Goal: Task Accomplishment & Management: Complete application form

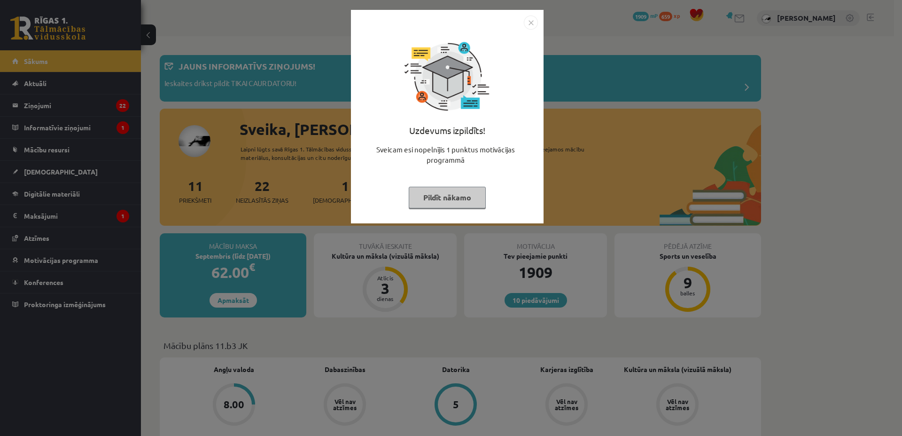
click at [434, 201] on button "Pildīt nākamo" at bounding box center [447, 198] width 77 height 22
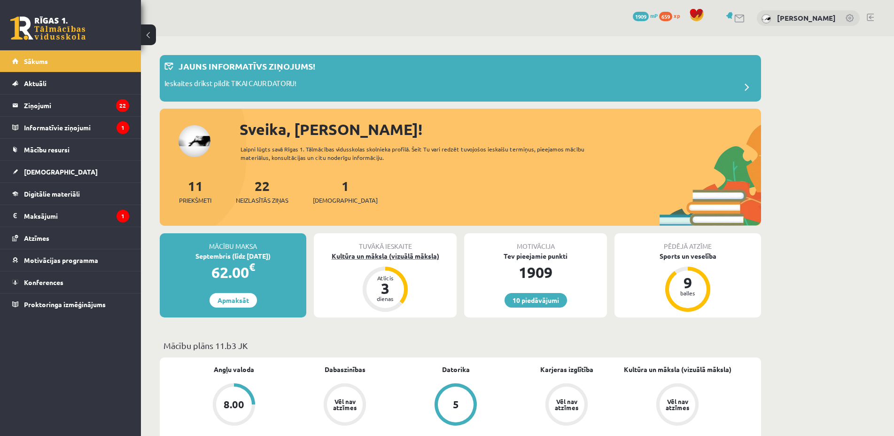
click at [405, 255] on div "Kultūra un māksla (vizuālā māksla)" at bounding box center [385, 256] width 143 height 10
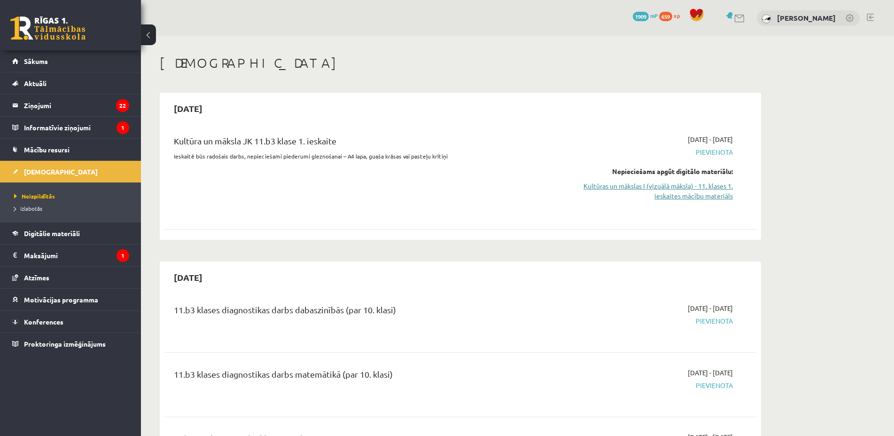
click at [710, 192] on link "Kultūras un mākslas I (vizuālā māksla) - 11. klases 1. ieskaites mācību materiā…" at bounding box center [644, 191] width 177 height 20
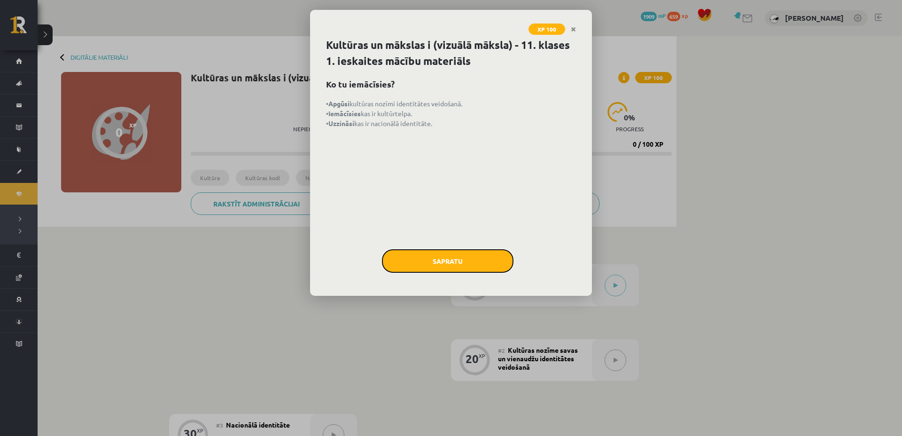
click at [452, 262] on button "Sapratu" at bounding box center [448, 260] width 132 height 23
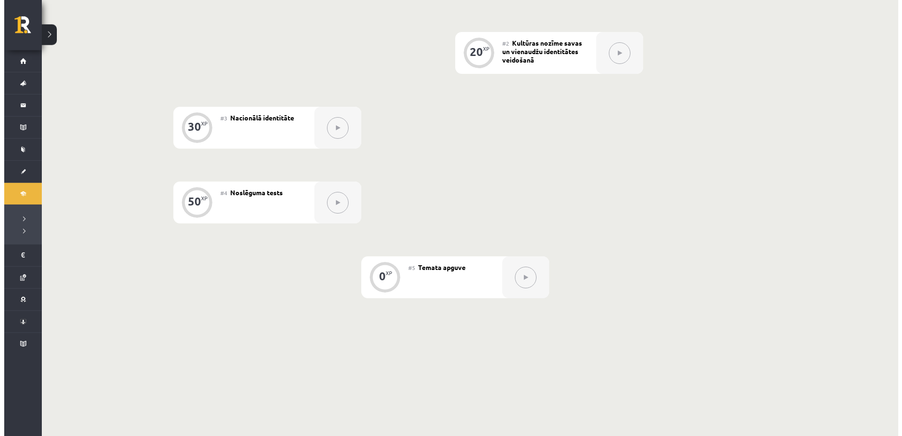
scroll to position [190, 0]
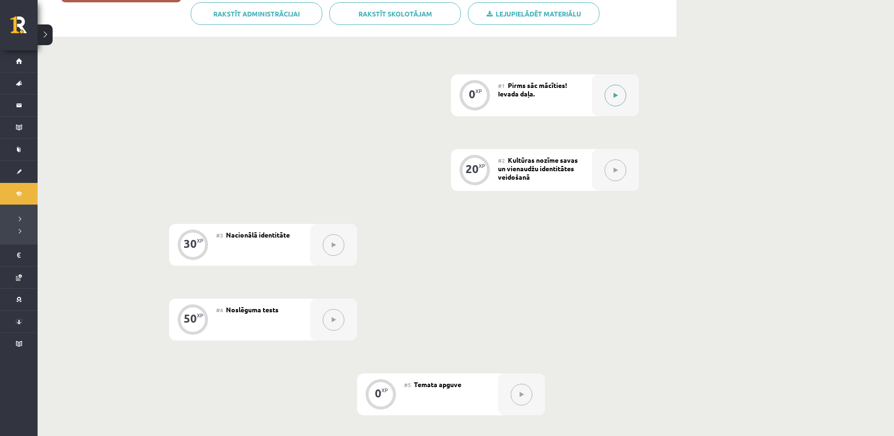
click at [608, 102] on button at bounding box center [616, 96] width 22 height 22
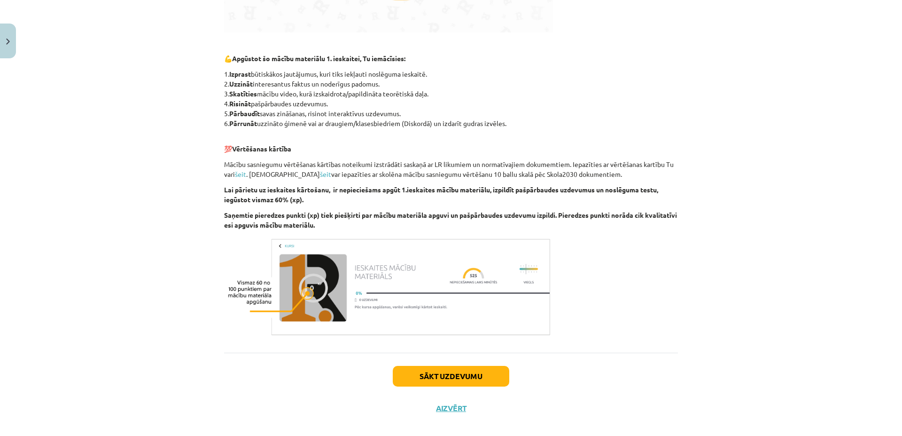
scroll to position [422, 0]
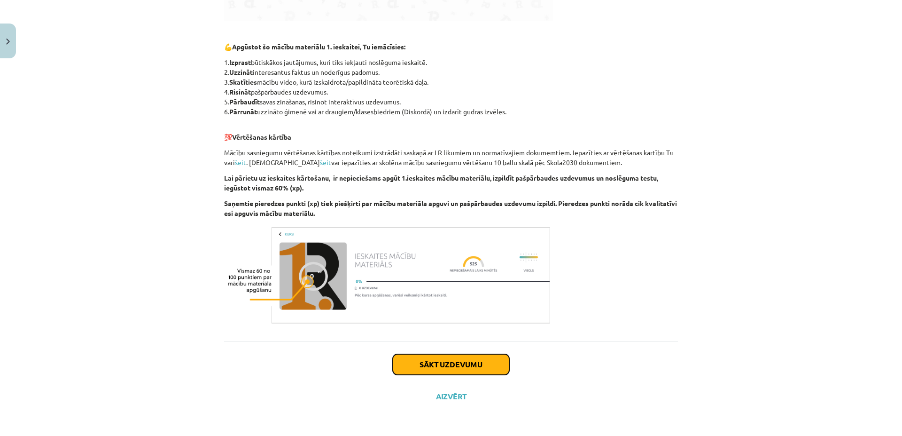
click at [431, 362] on button "Sākt uzdevumu" at bounding box center [451, 364] width 117 height 21
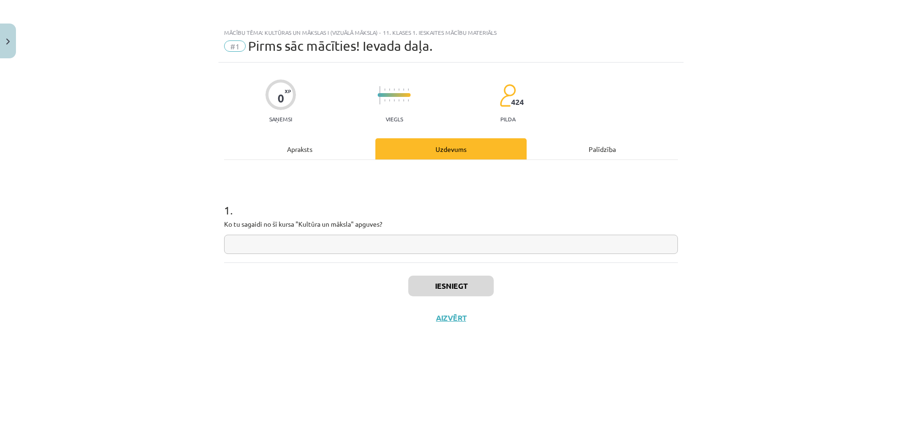
scroll to position [0, 0]
click at [427, 243] on input "text" at bounding box center [451, 244] width 454 height 19
type input "*"
click at [447, 286] on button "Iesniegt" at bounding box center [451, 285] width 86 height 21
click at [449, 318] on button "Nākamā nodarbība" at bounding box center [451, 324] width 92 height 22
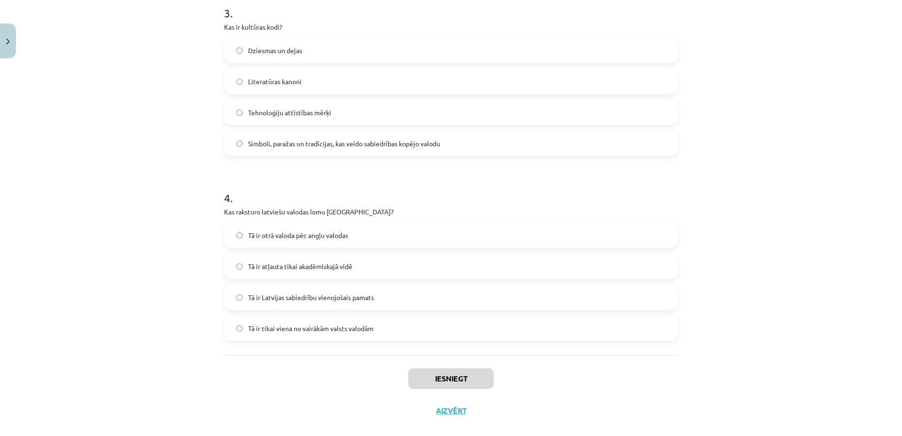
scroll to position [580, 0]
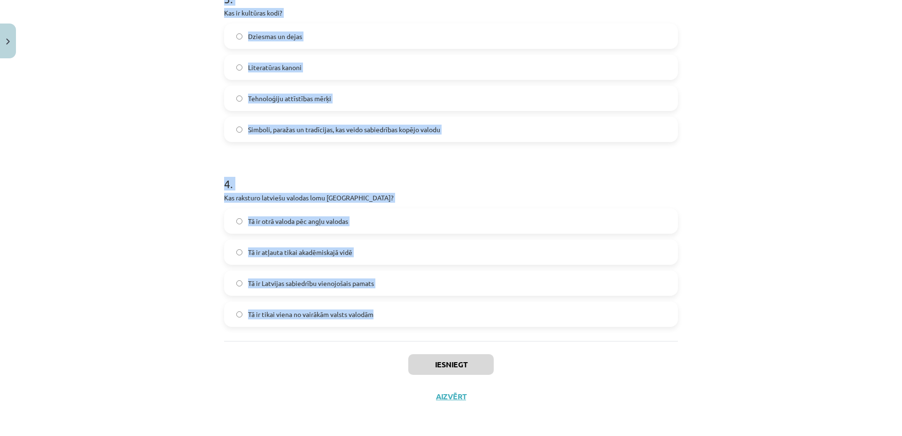
click at [371, 336] on div "Mācību tēma: Kultūras un mākslas i (vizuālā māksla) - 11. klases 1. ieskaites m…" at bounding box center [451, 218] width 902 height 436
copy form "1 . Kāds ir Latvijas valsts uzdevums saskaņā ar Latvijas Satversmi? Attīstīt te…"
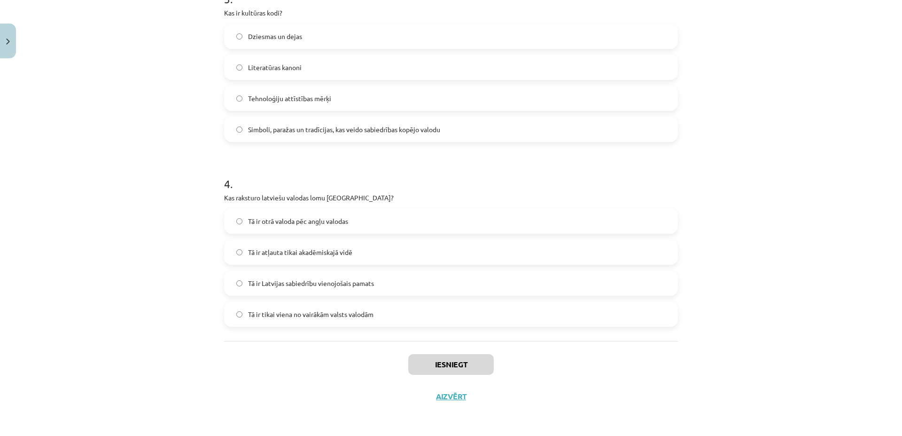
drag, startPoint x: 129, startPoint y: 216, endPoint x: 133, endPoint y: 214, distance: 5.1
click at [133, 214] on div "Mācību tēma: Kultūras un mākslas i (vizuālā māksla) - 11. klases 1. ieskaites m…" at bounding box center [451, 218] width 902 height 436
click at [326, 287] on span "Tā ir Latvijas sabiedrību vienojošais pamats" at bounding box center [311, 283] width 126 height 10
click at [288, 128] on span "Simboli, paražas un tradīcijas, kas veido sabiedrības kopējo valodu" at bounding box center [344, 130] width 192 height 10
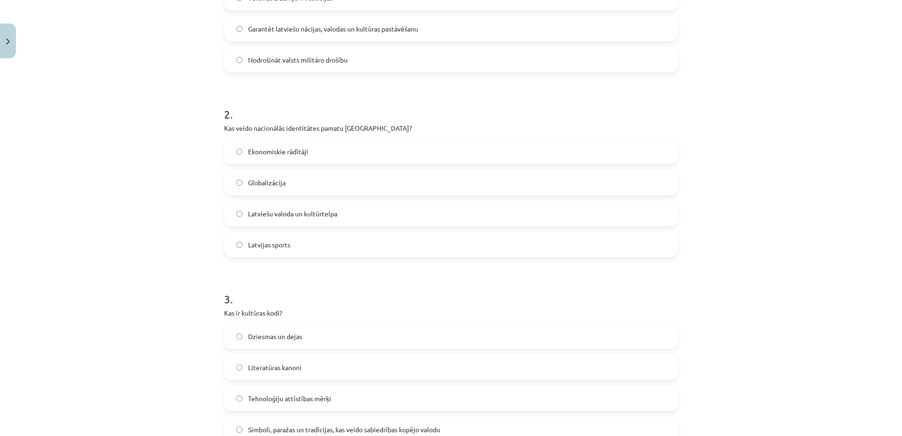
scroll to position [265, 0]
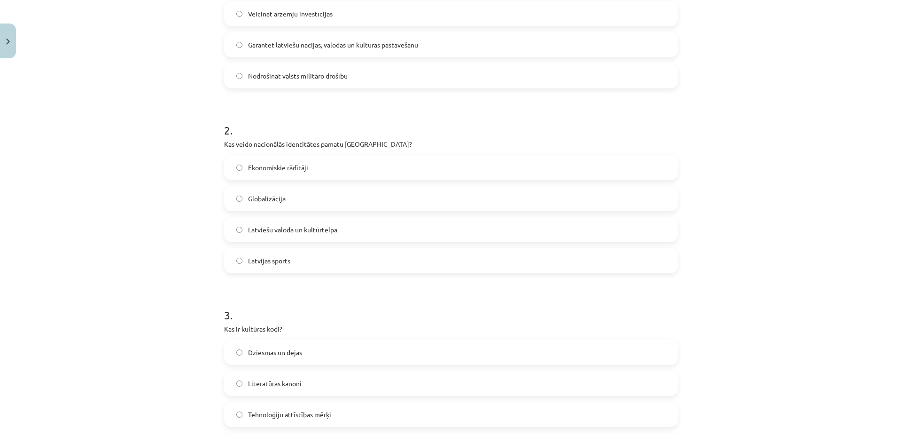
click at [313, 227] on span "Latviešu valoda un kultūrtelpa" at bounding box center [292, 230] width 89 height 10
click at [322, 226] on span "Latviešu valoda un kultūrtelpa" at bounding box center [292, 230] width 89 height 10
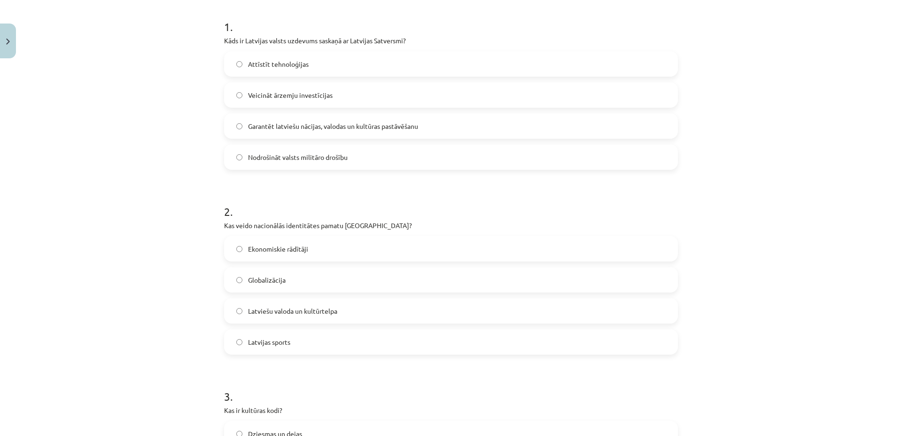
scroll to position [174, 0]
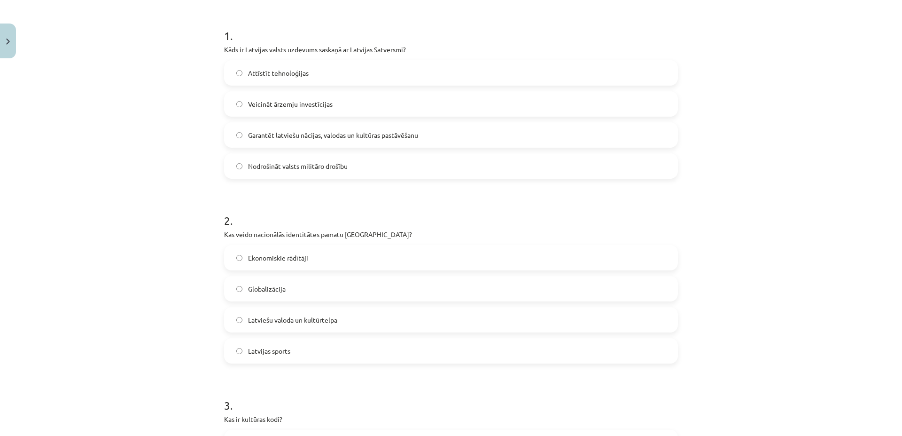
click at [282, 136] on span "Garantēt latviešu nācijas, valodas un kultūras pastāvēšanu" at bounding box center [333, 135] width 170 height 10
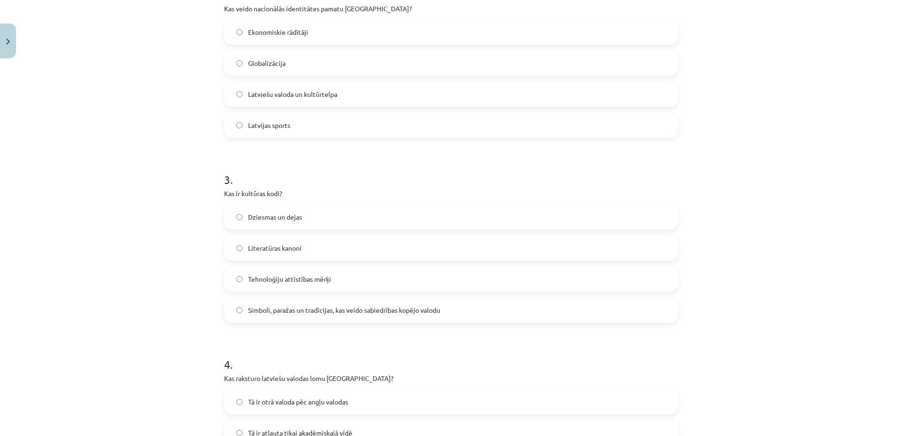
scroll to position [580, 0]
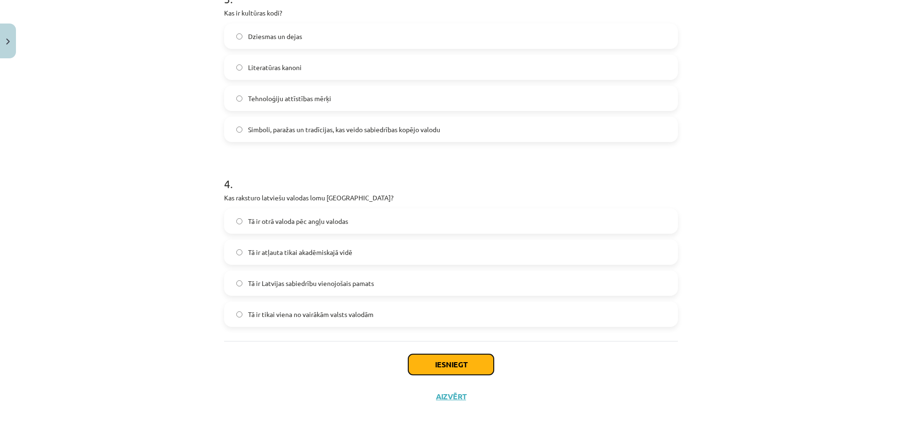
click at [478, 362] on button "Iesniegt" at bounding box center [451, 364] width 86 height 21
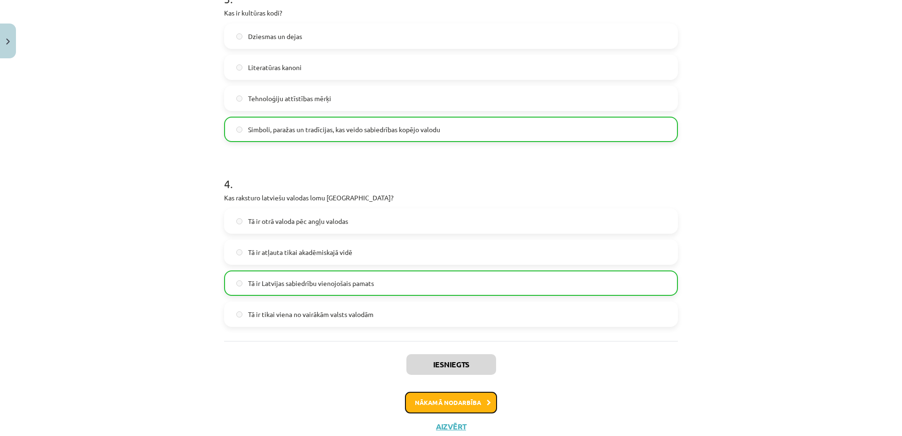
click at [464, 392] on button "Nākamā nodarbība" at bounding box center [451, 402] width 92 height 22
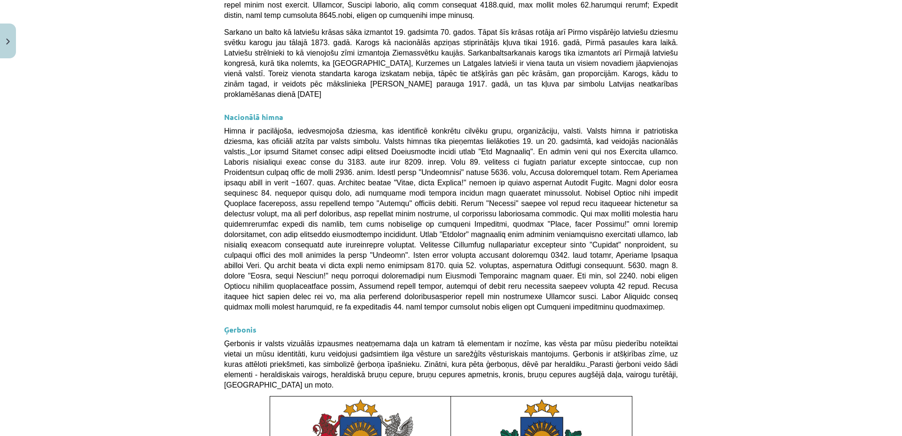
scroll to position [610, 0]
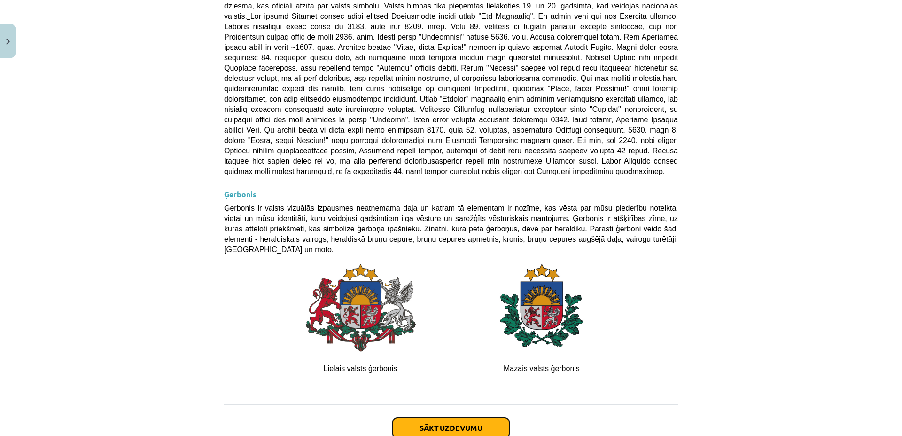
click at [463, 417] on button "Sākt uzdevumu" at bounding box center [451, 427] width 117 height 21
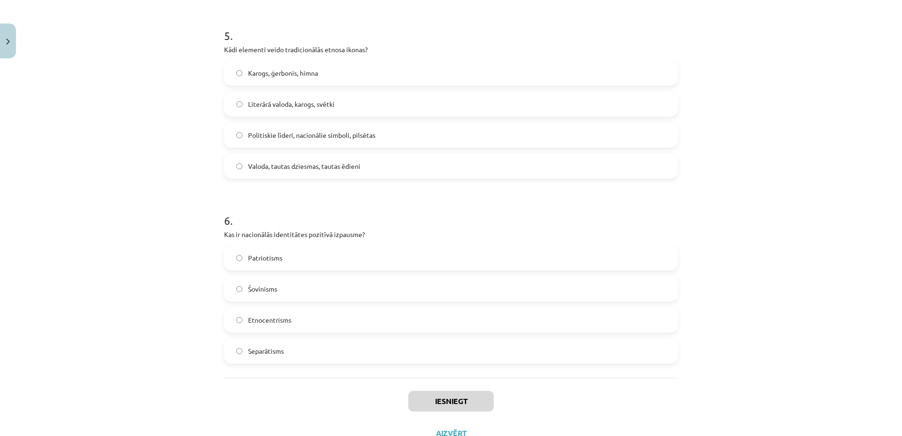
scroll to position [950, 0]
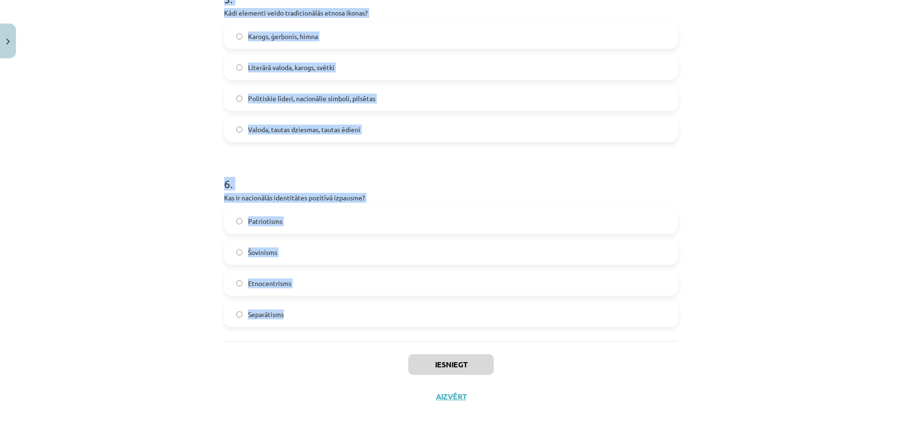
drag, startPoint x: 219, startPoint y: 189, endPoint x: 330, endPoint y: 359, distance: 202.4
copy form "1 . Kāda ir valsts himnas galvenā funkcija? Tā ir patriotiska dziesma, kas iden…"
click at [279, 212] on label "Patriotisms" at bounding box center [451, 220] width 452 height 23
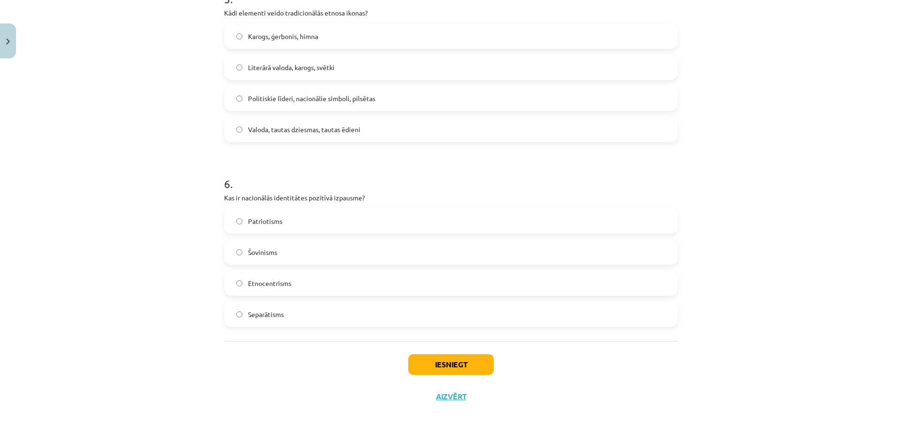
drag, startPoint x: 309, startPoint y: 130, endPoint x: 299, endPoint y: 112, distance: 20.2
click at [309, 131] on span "Valoda, tautas dziesmas, tautas ēdieni" at bounding box center [304, 130] width 112 height 10
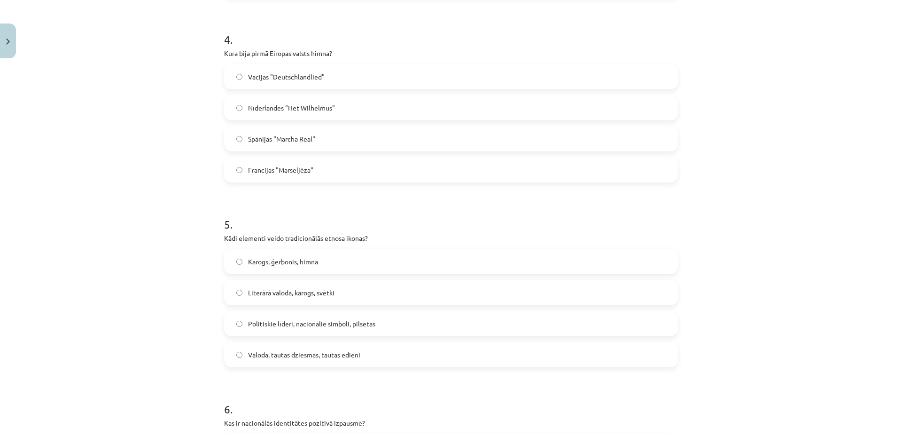
scroll to position [724, 0]
click at [303, 103] on label "Nīderlandes "Het Wilhelmus"" at bounding box center [451, 107] width 452 height 23
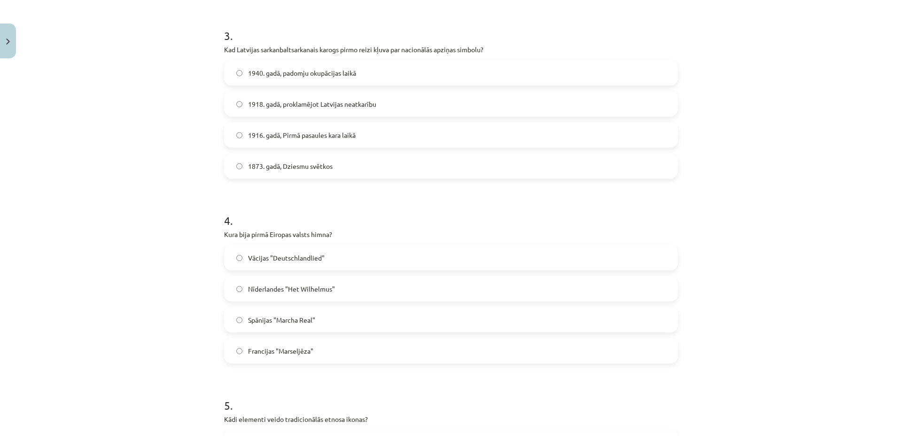
scroll to position [454, 0]
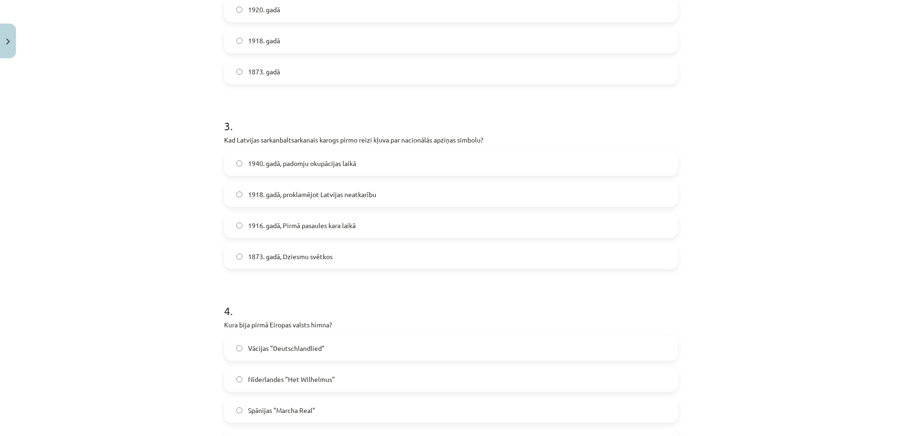
click at [279, 194] on span "1918. gadā, proklamējot Latvijas neatkarību" at bounding box center [312, 194] width 128 height 10
click at [275, 191] on span "1918. gadā, proklamējot Latvijas neatkarību" at bounding box center [312, 194] width 128 height 10
click at [273, 189] on span "1918. gadā, proklamējot Latvijas neatkarību" at bounding box center [312, 194] width 128 height 10
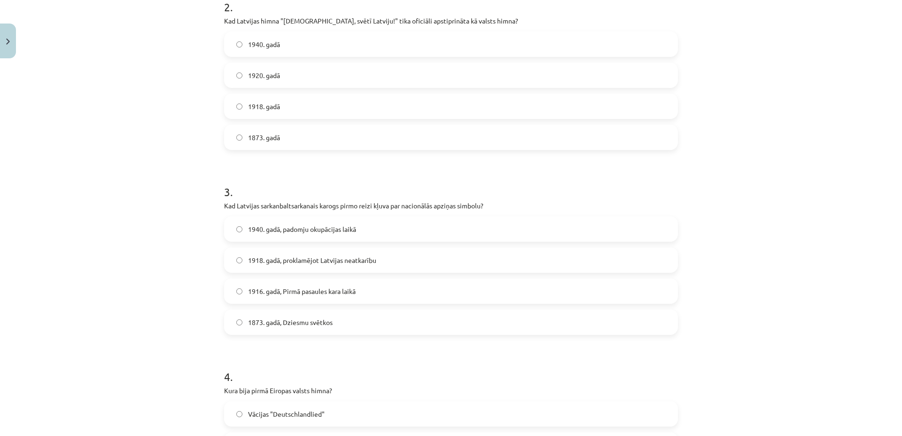
scroll to position [318, 0]
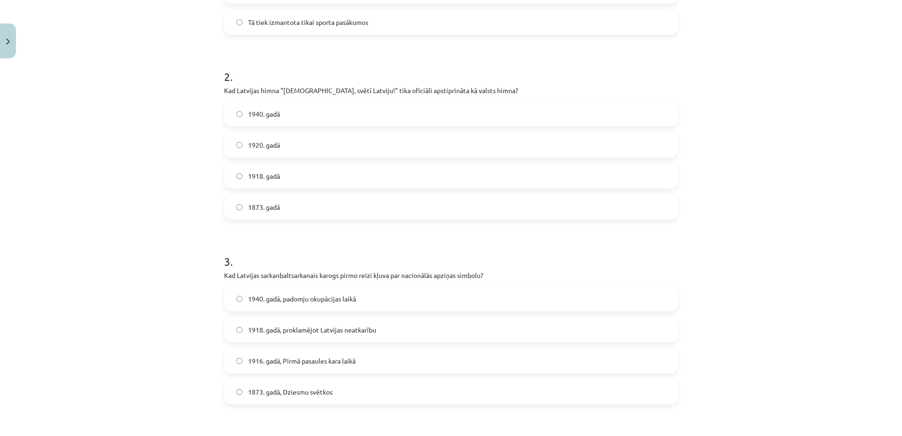
click at [262, 147] on span "1920. gadā" at bounding box center [264, 145] width 32 height 10
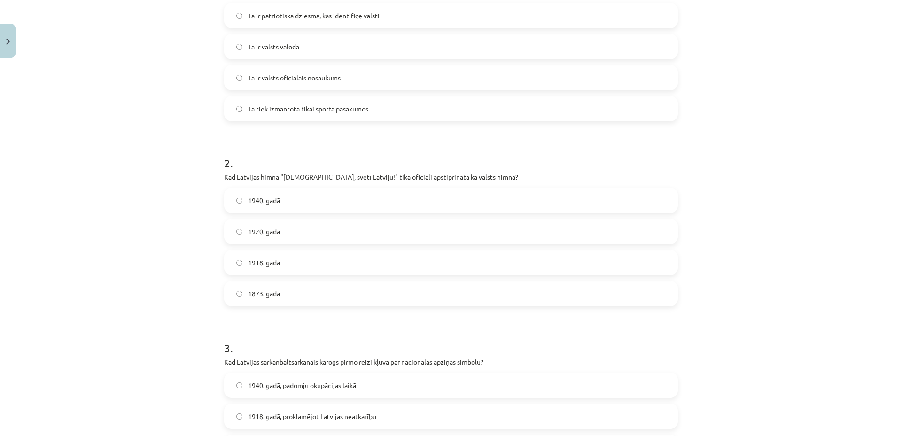
scroll to position [183, 0]
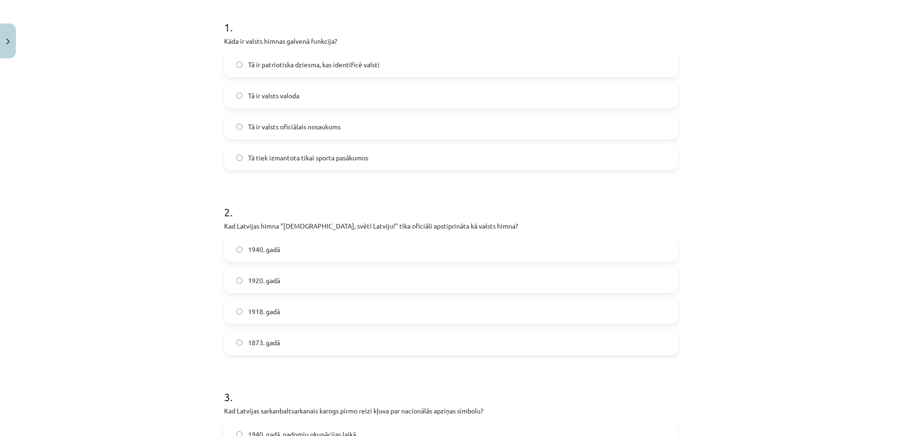
click at [294, 63] on span "Tā ir patriotiska dziesma, kas identificē valsti" at bounding box center [314, 65] width 132 height 10
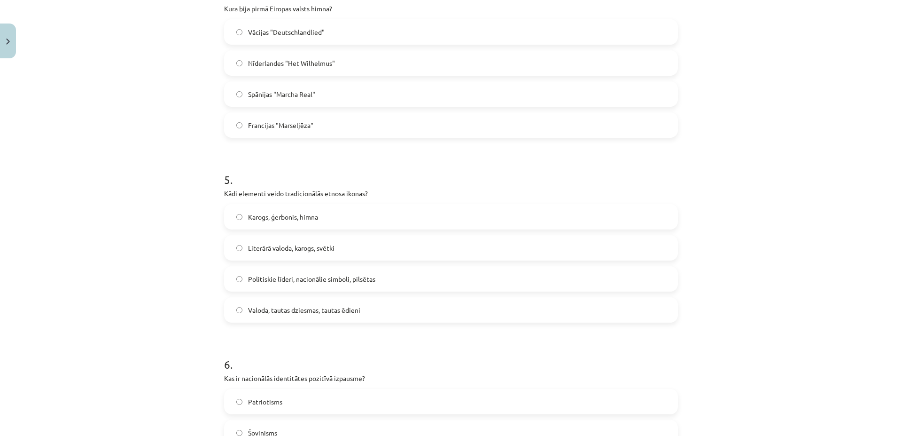
scroll to position [950, 0]
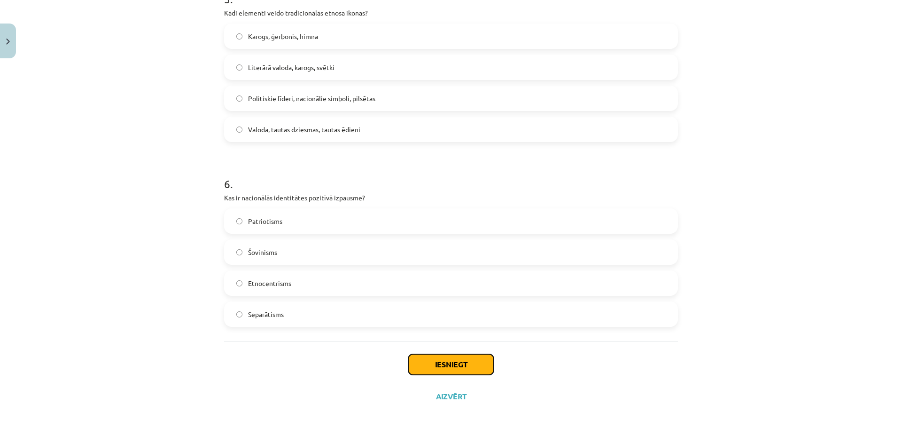
click at [471, 358] on button "Iesniegt" at bounding box center [451, 364] width 86 height 21
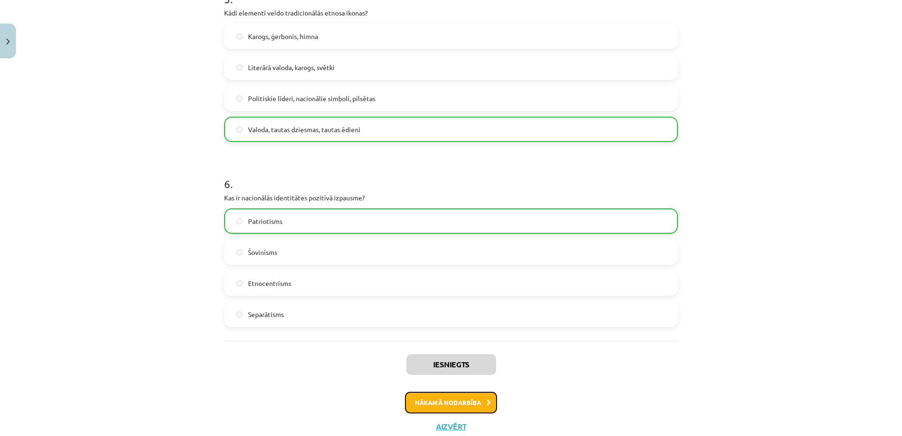
click at [465, 398] on button "Nākamā nodarbība" at bounding box center [451, 402] width 92 height 22
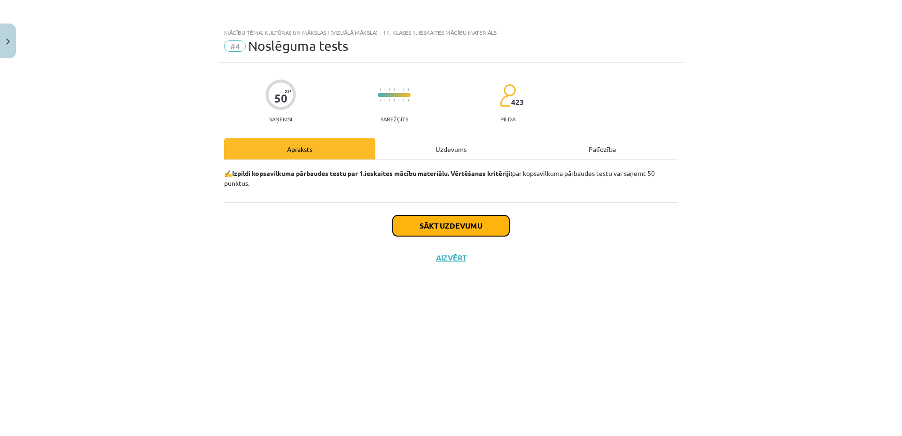
click at [422, 227] on button "Sākt uzdevumu" at bounding box center [451, 225] width 117 height 21
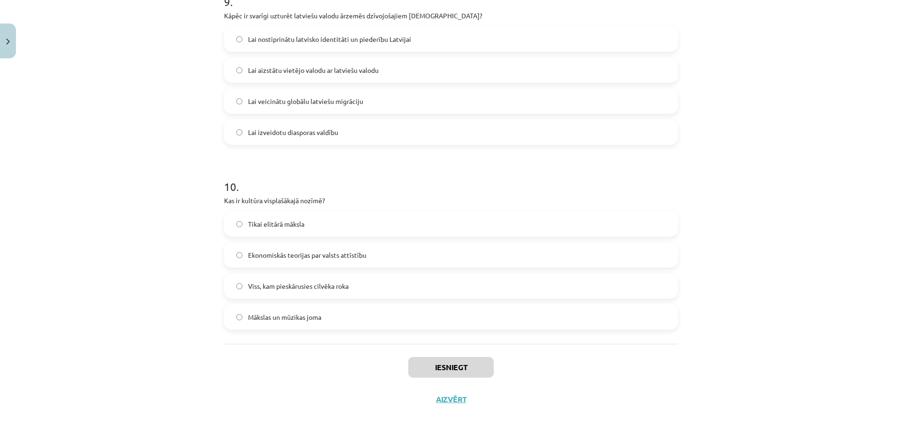
scroll to position [1689, 0]
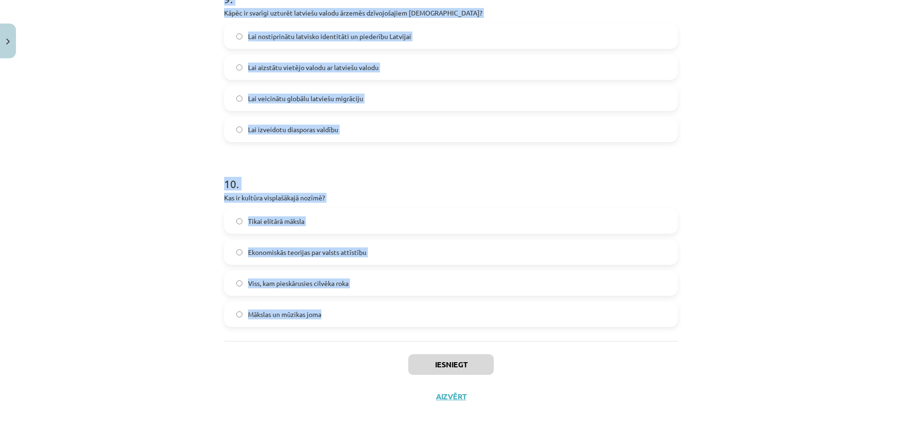
drag, startPoint x: 210, startPoint y: 205, endPoint x: 353, endPoint y: 347, distance: 201.7
click at [353, 347] on div "Mācību tēma: Kultūras un mākslas i (vizuālā māksla) - 11. klases 1. ieskaites m…" at bounding box center [451, 218] width 902 height 436
copy form "1 . Kādu lomu spēlē kultūras izglītība? Tā ir tikai mākslinieku mācību programm…"
click at [317, 285] on span "Viss, kam pieskārusies cilvēka roka" at bounding box center [298, 283] width 101 height 10
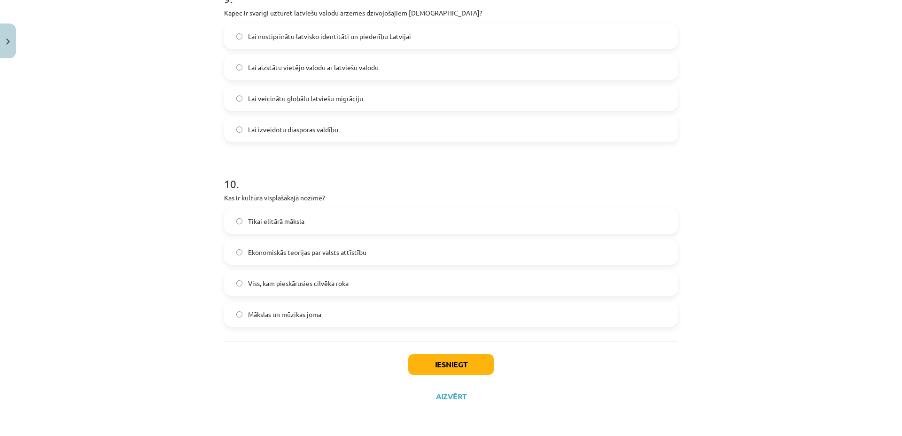
click at [280, 39] on span "Lai nostiprinātu latvisko identitāti un piederību Latvijai" at bounding box center [329, 36] width 163 height 10
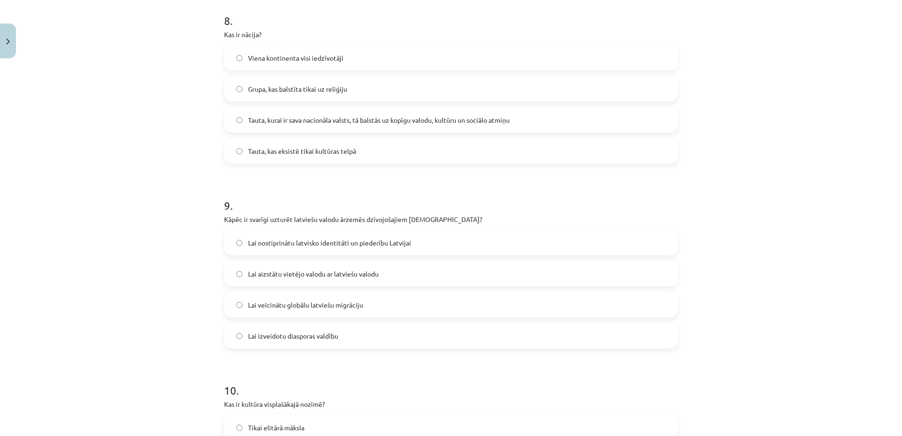
scroll to position [1463, 0]
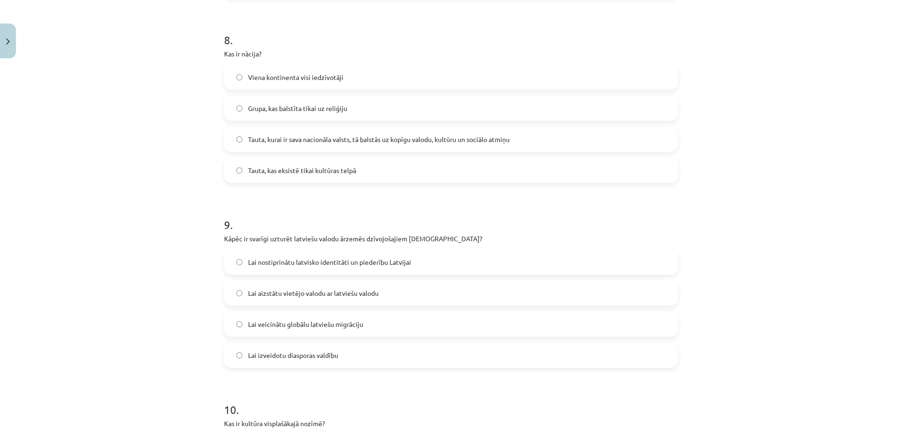
click at [290, 138] on span "Tauta, kurai ir sava nacionāla valsts, tā balstās uz kopīgu valodu, kultūru un …" at bounding box center [379, 139] width 262 height 10
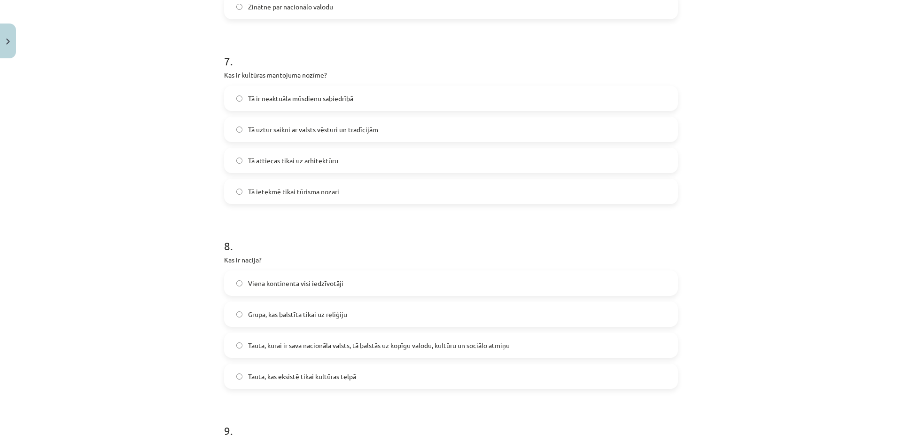
scroll to position [1237, 0]
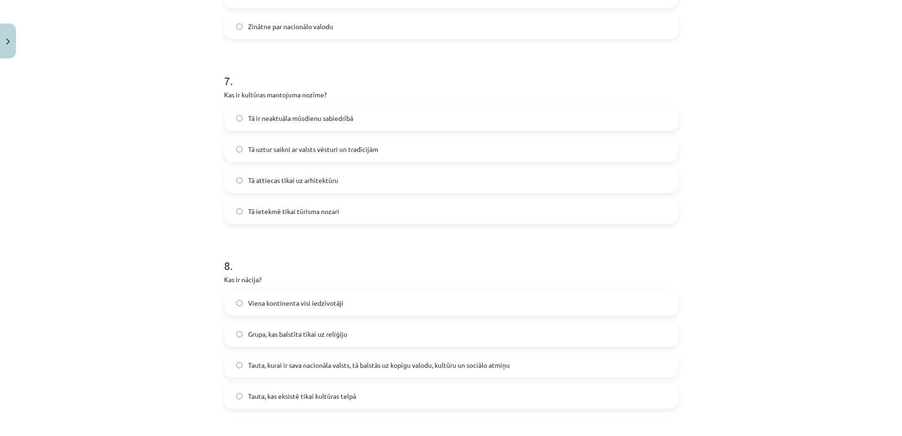
click at [280, 148] on span "Tā uztur saikni ar valsts vēsturi un tradīcijām" at bounding box center [313, 149] width 130 height 10
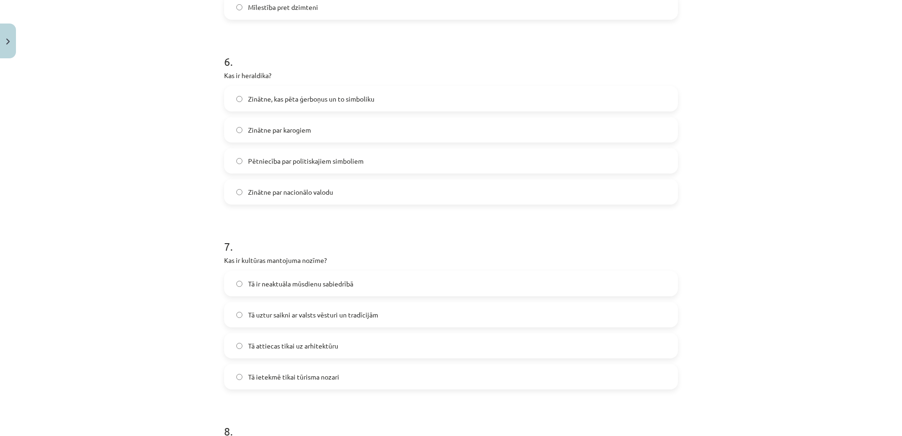
scroll to position [1057, 0]
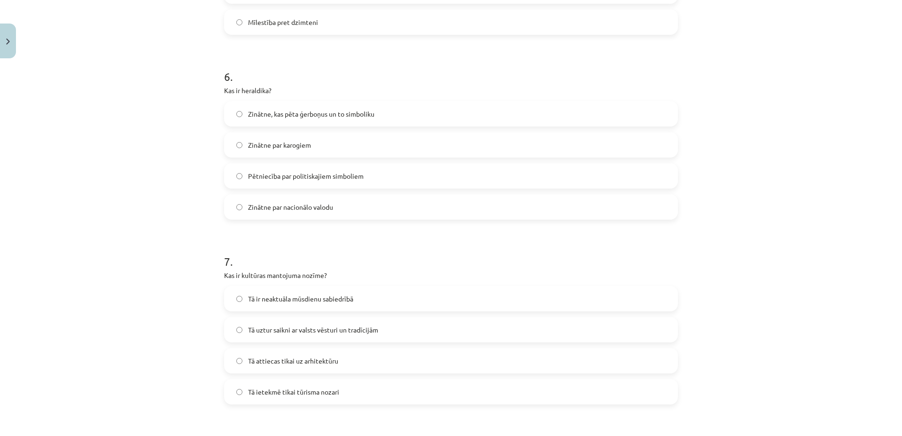
click at [326, 117] on span "Zinātne, kas pēta ģerboņus un to simboliku" at bounding box center [311, 114] width 126 height 10
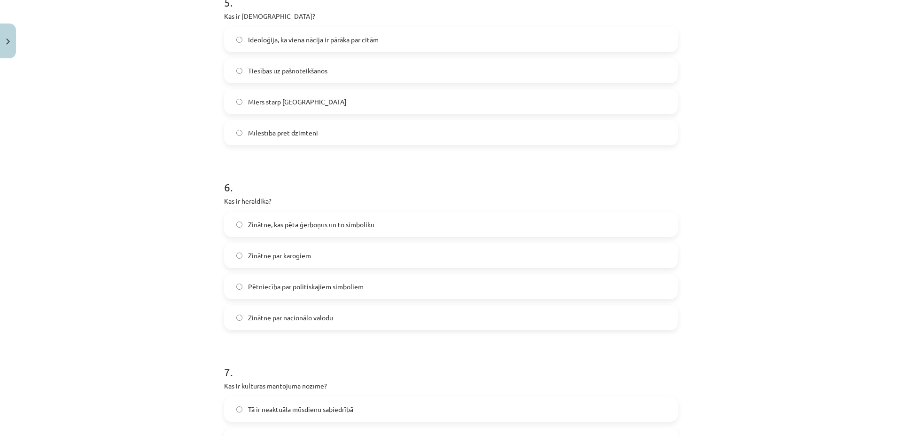
scroll to position [876, 0]
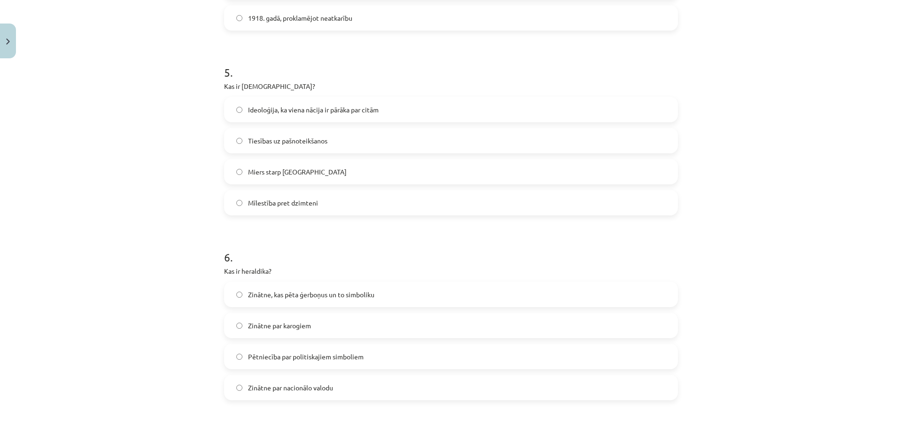
click at [326, 117] on label "Ideoloģija, ka viena nācija ir pārāka par citām" at bounding box center [451, 109] width 452 height 23
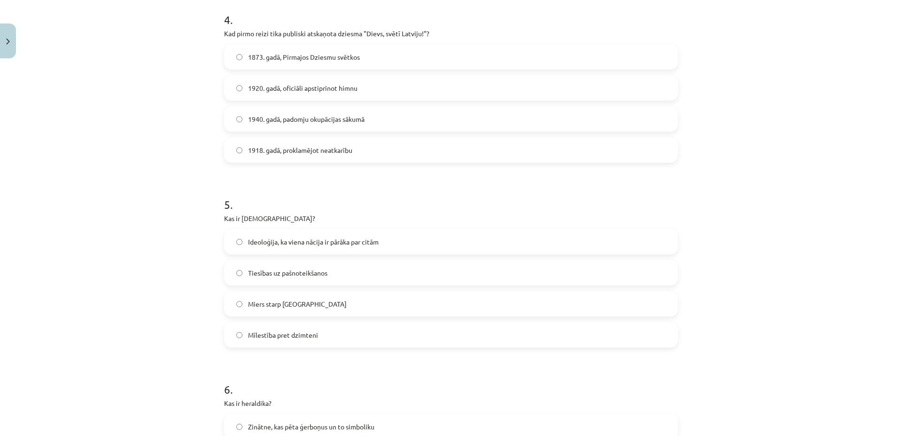
scroll to position [741, 0]
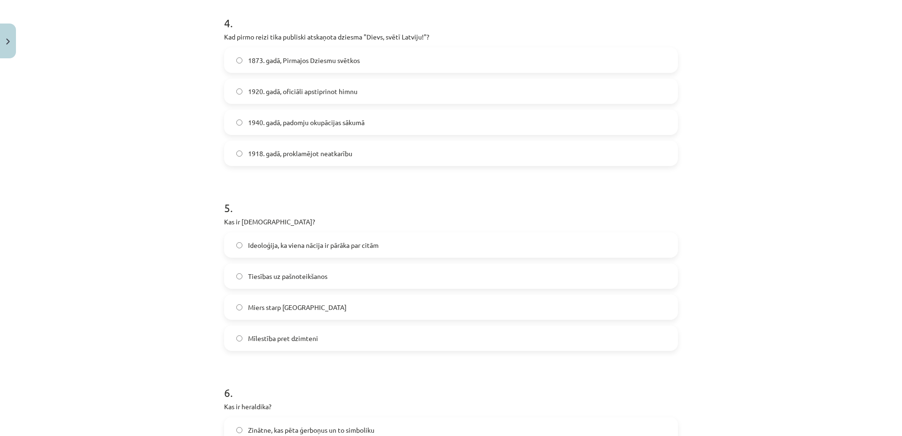
click at [280, 57] on span "1873. gadā, Pirmajos Dziesmu svētkos" at bounding box center [304, 60] width 112 height 10
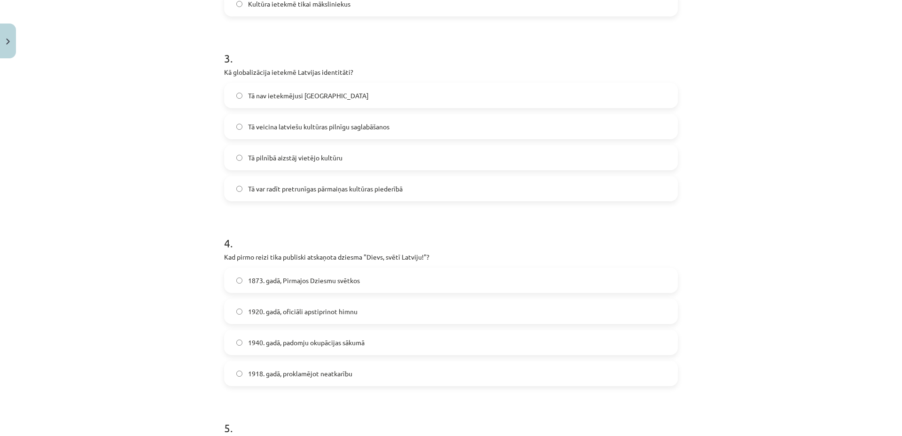
scroll to position [516, 0]
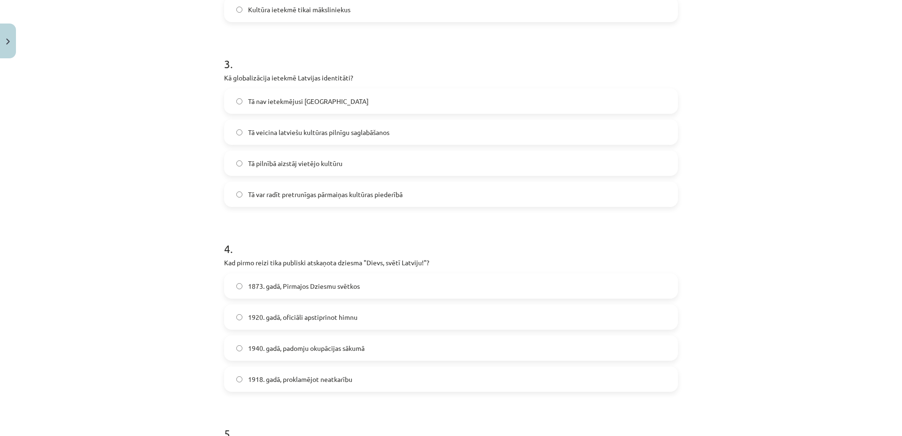
click at [280, 191] on span "Tā var radīt pretrunīgas pārmaiņas kultūras piederībā" at bounding box center [325, 194] width 155 height 10
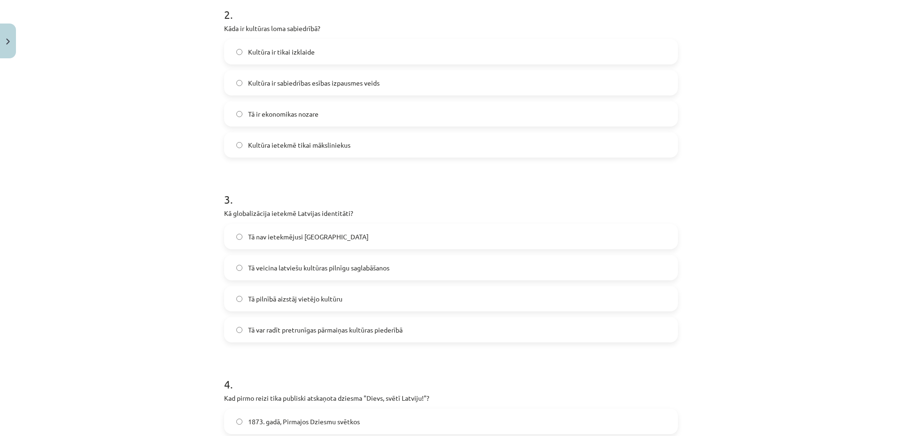
scroll to position [290, 0]
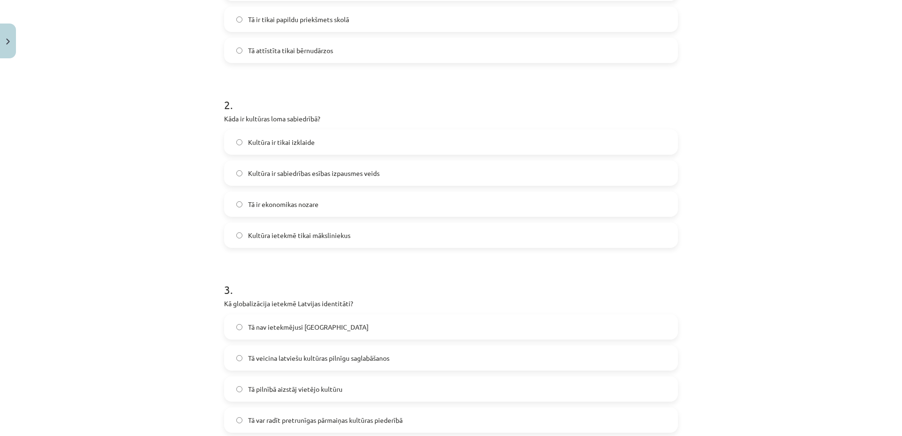
click at [263, 167] on label "Kultūra ir sabiedrības esības izpausmes veids" at bounding box center [451, 172] width 452 height 23
click at [269, 176] on span "Kultūra ir sabiedrības esības izpausmes veids" at bounding box center [314, 173] width 132 height 10
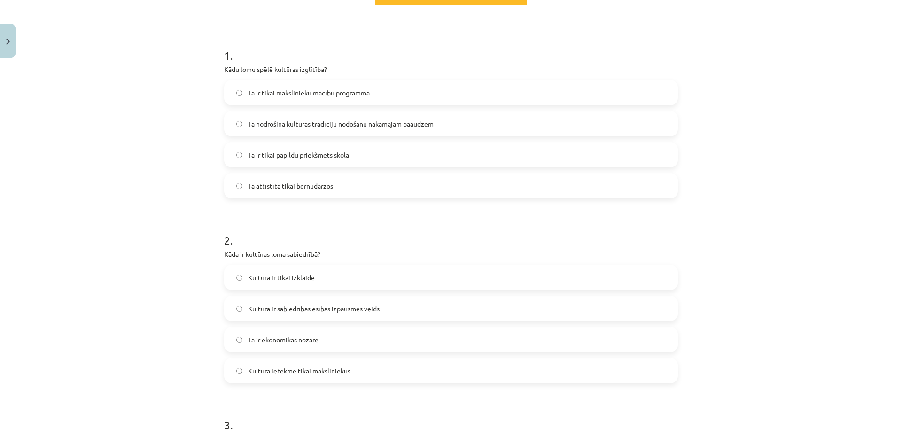
click at [304, 124] on span "Tā nodrošina kultūras tradīciju nodošanu nākamajām paaudzēm" at bounding box center [341, 124] width 186 height 10
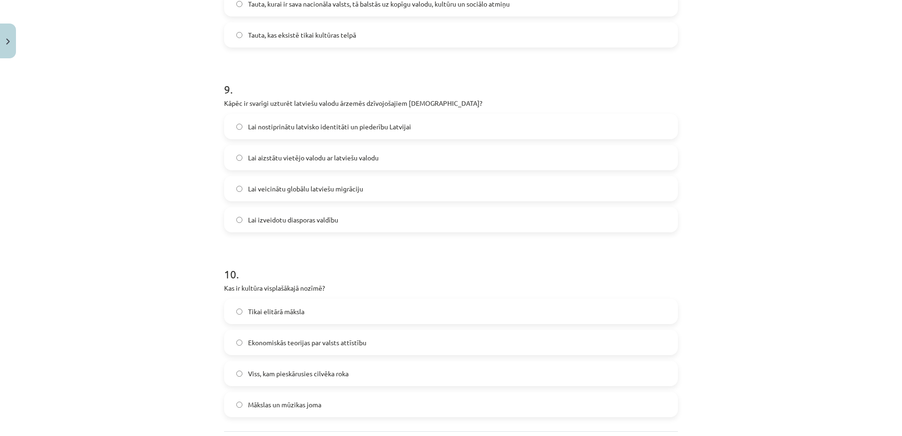
scroll to position [1689, 0]
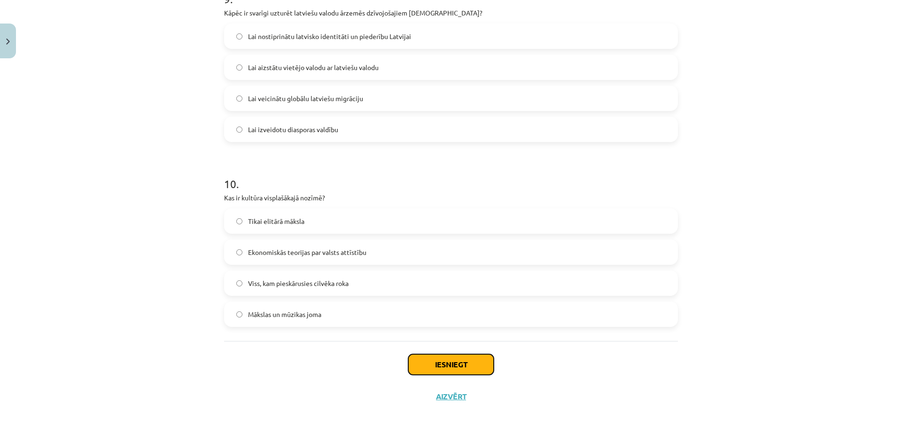
click at [433, 361] on button "Iesniegt" at bounding box center [451, 364] width 86 height 21
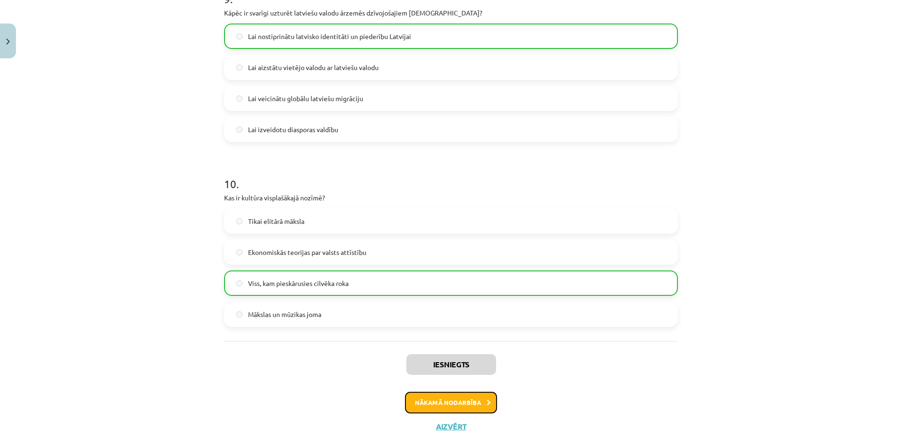
click at [428, 392] on button "Nākamā nodarbība" at bounding box center [451, 402] width 92 height 22
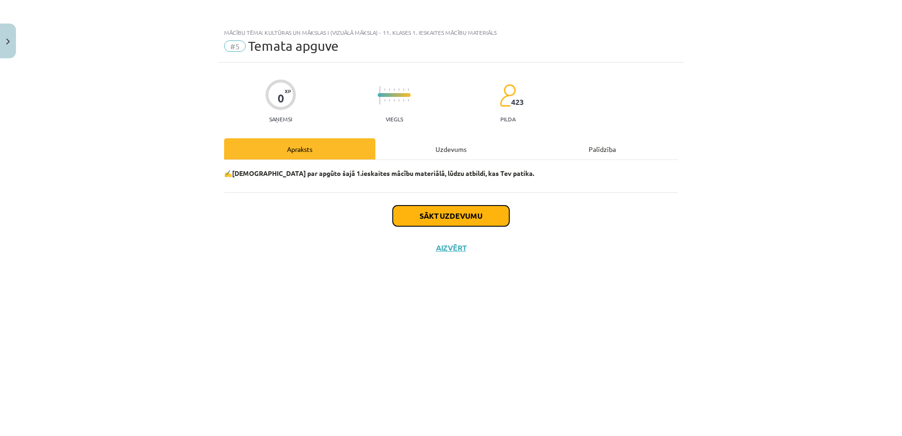
click at [423, 216] on button "Sākt uzdevumu" at bounding box center [451, 215] width 117 height 21
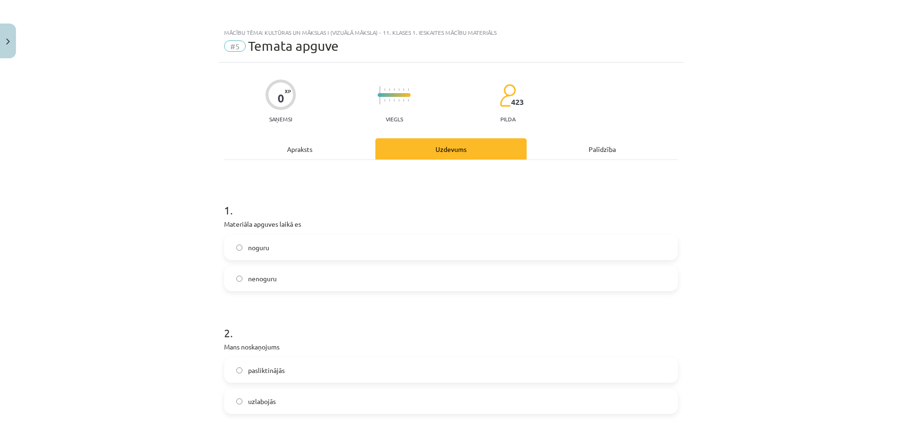
click at [281, 273] on label "nenoguru" at bounding box center [451, 277] width 452 height 23
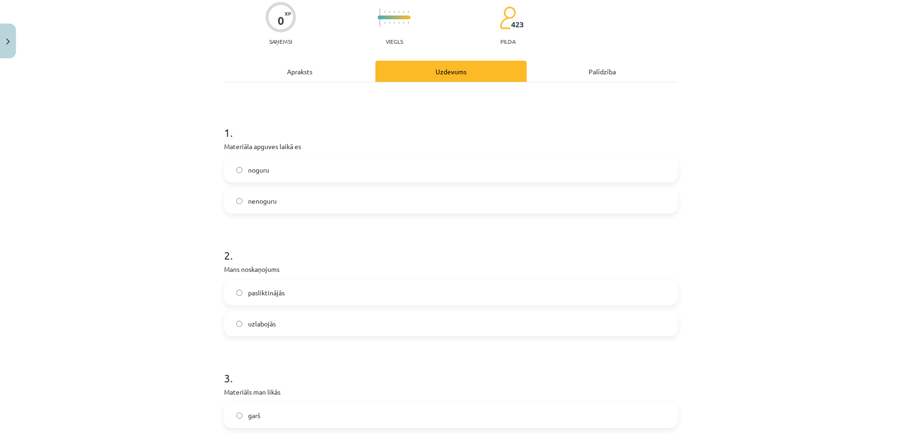
scroll to position [90, 0]
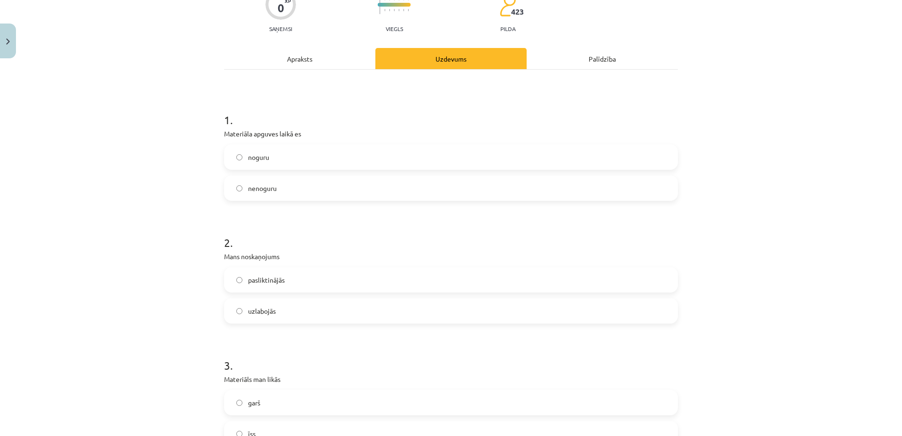
click at [296, 275] on label "pasliktinājās" at bounding box center [451, 279] width 452 height 23
click at [290, 299] on label "uzlabojās" at bounding box center [451, 310] width 452 height 23
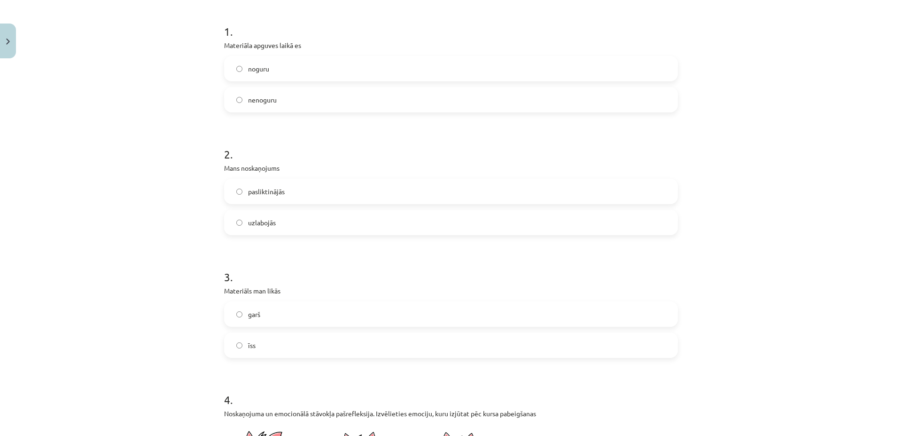
scroll to position [180, 0]
click at [268, 314] on label "garš" at bounding box center [451, 311] width 452 height 23
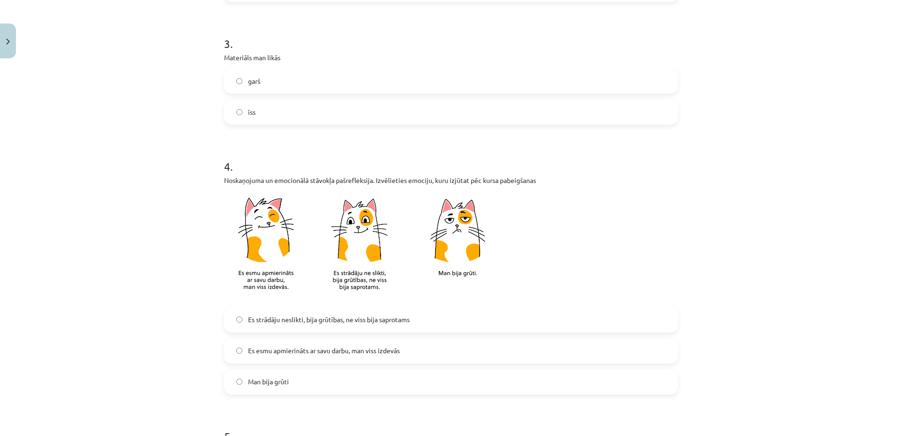
scroll to position [451, 0]
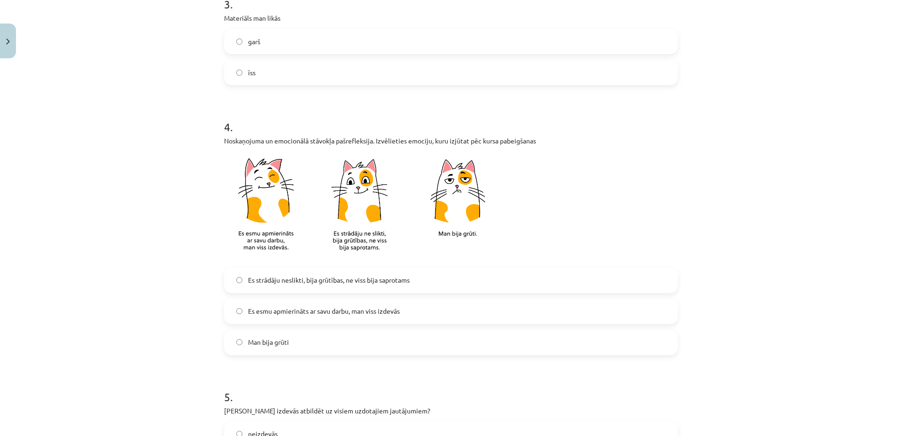
click at [322, 280] on span "Es strādāju neslikti, bija grūtības, ne viss bija saprotams" at bounding box center [329, 280] width 162 height 10
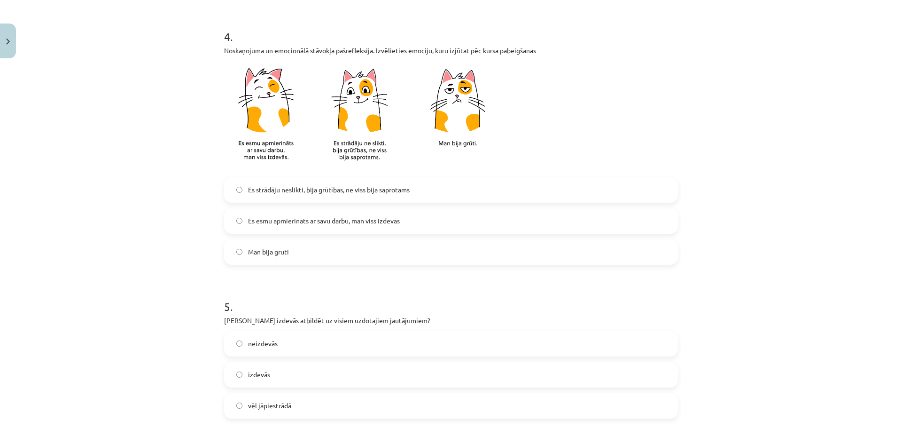
click at [349, 221] on span "Es esmu apmierināts ar savu darbu, man viss izdevās" at bounding box center [324, 221] width 152 height 10
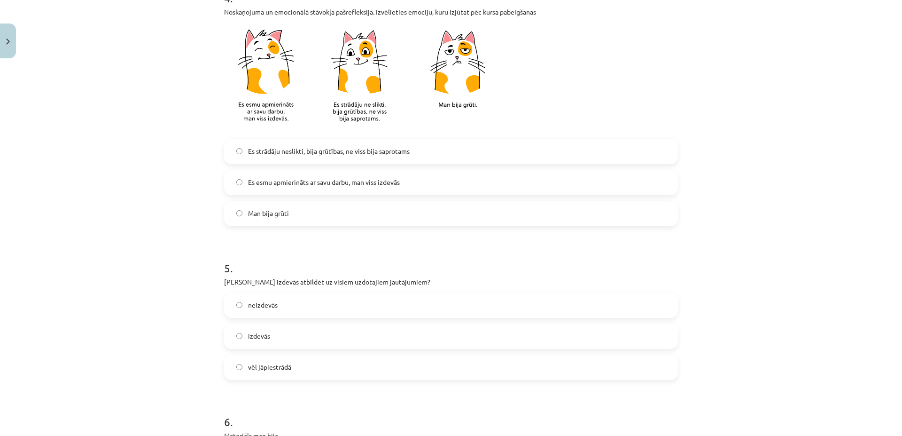
scroll to position [632, 0]
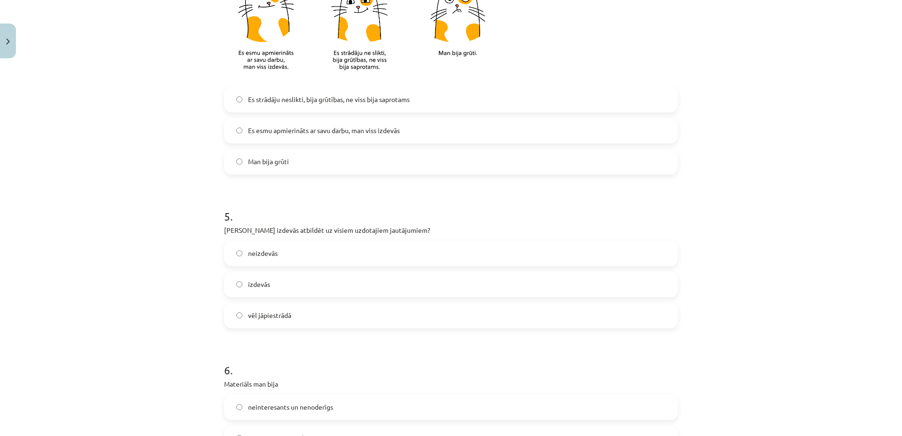
click at [286, 282] on label "izdevās" at bounding box center [451, 284] width 452 height 23
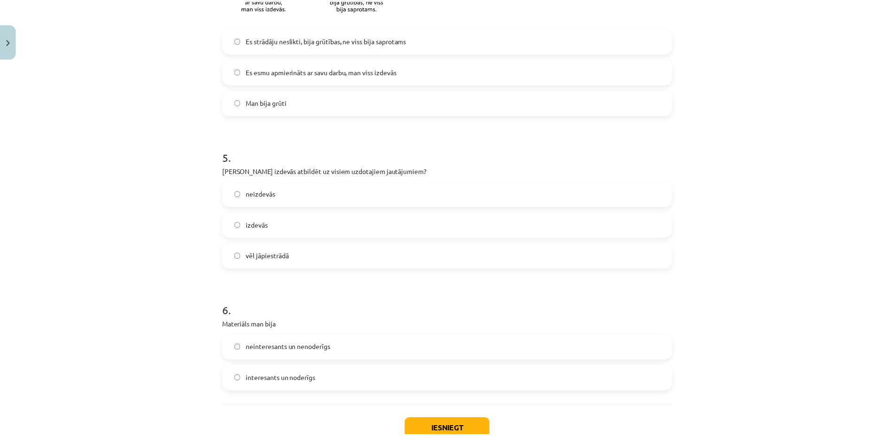
scroll to position [756, 0]
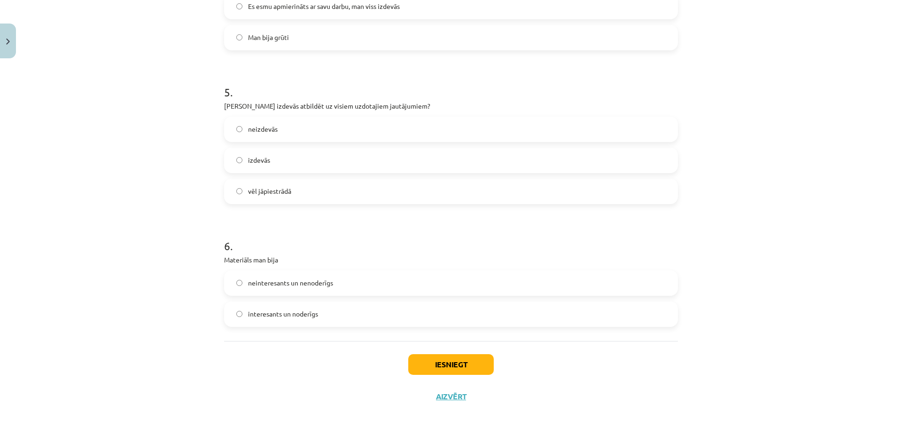
click at [301, 311] on span "interesants un noderīgs" at bounding box center [283, 314] width 70 height 10
click at [480, 371] on button "Iesniegt" at bounding box center [451, 364] width 86 height 21
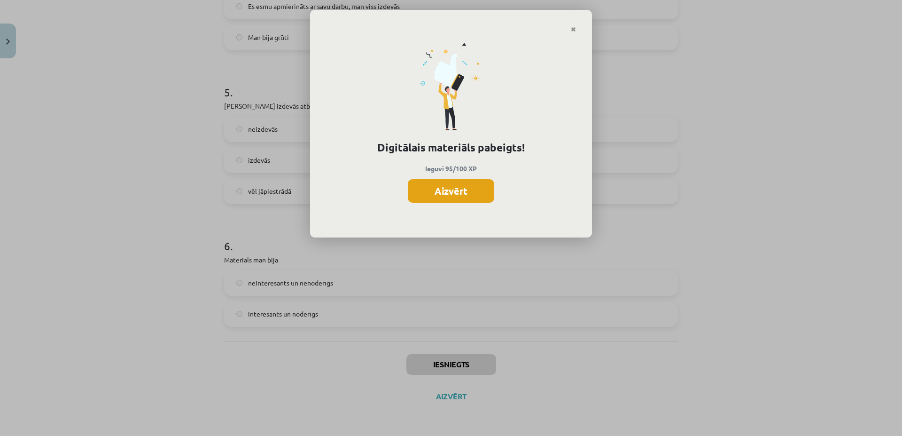
click at [452, 181] on button "Aizvērt" at bounding box center [451, 190] width 86 height 23
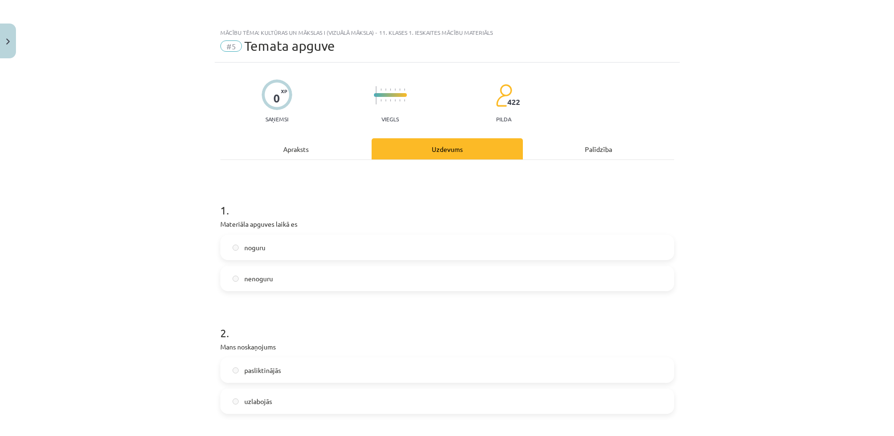
scroll to position [0, 0]
click at [7, 39] on img "Close" at bounding box center [8, 42] width 4 height 6
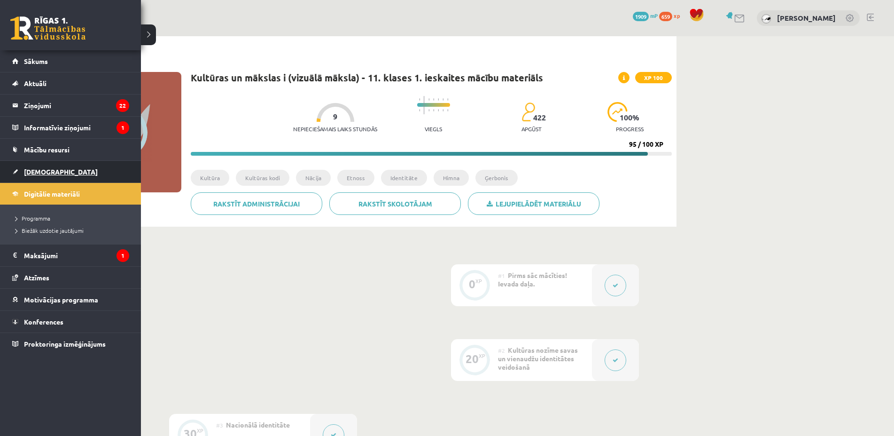
click at [46, 167] on link "[DEMOGRAPHIC_DATA]" at bounding box center [70, 172] width 117 height 22
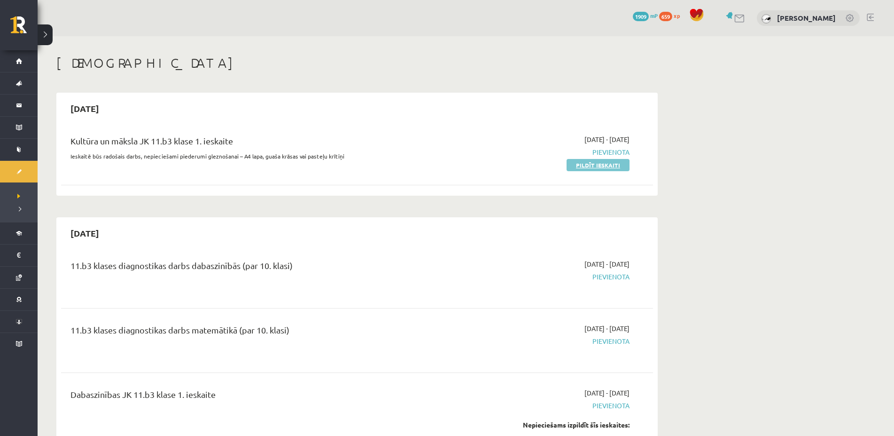
click at [587, 162] on link "Pildīt ieskaiti" at bounding box center [598, 165] width 63 height 12
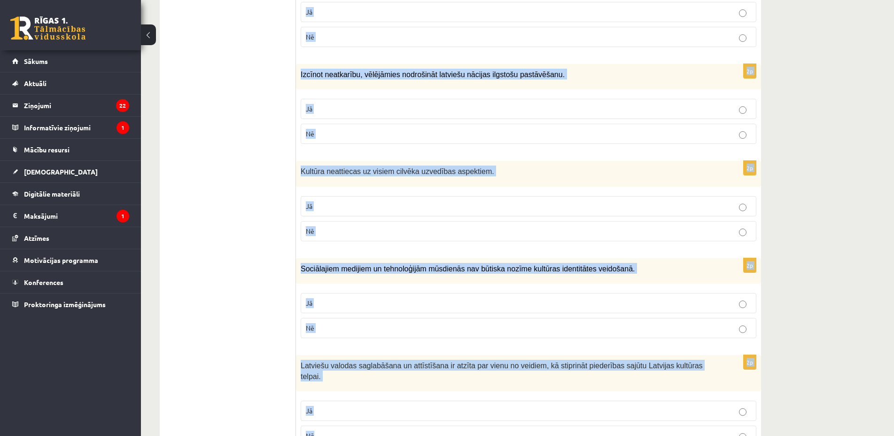
scroll to position [1257, 0]
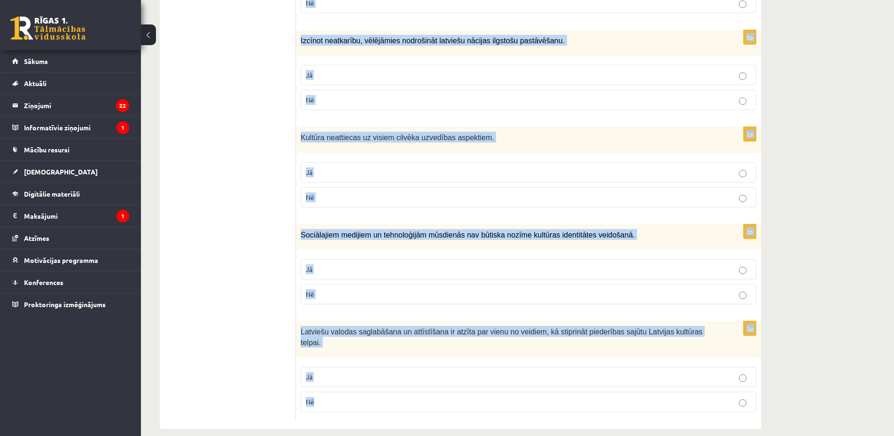
copy form "Atzīmē vai apgalvojumi ir patiesi! 2p Kultūrpolitikai ir jāaptver gan augstā mā…"
click at [356, 372] on p "Jā" at bounding box center [529, 377] width 446 height 10
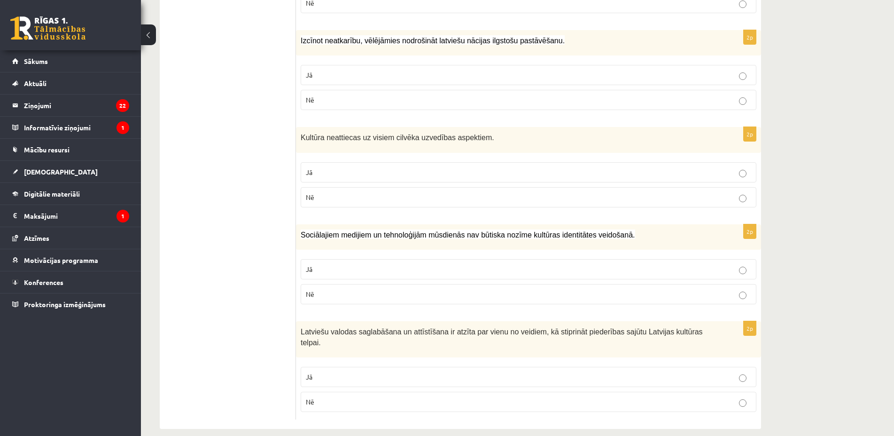
click at [332, 297] on p "Nē" at bounding box center [529, 294] width 446 height 10
click at [317, 196] on p "Nē" at bounding box center [529, 197] width 446 height 10
click at [343, 65] on label "Jā" at bounding box center [529, 75] width 456 height 20
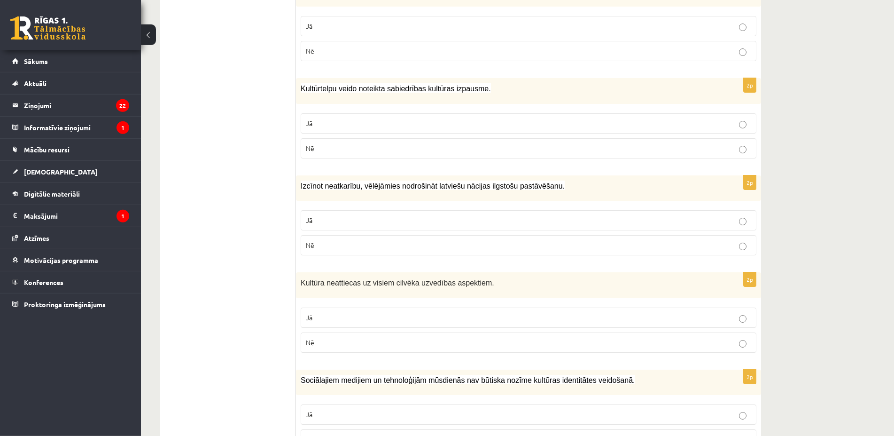
scroll to position [1017, 0]
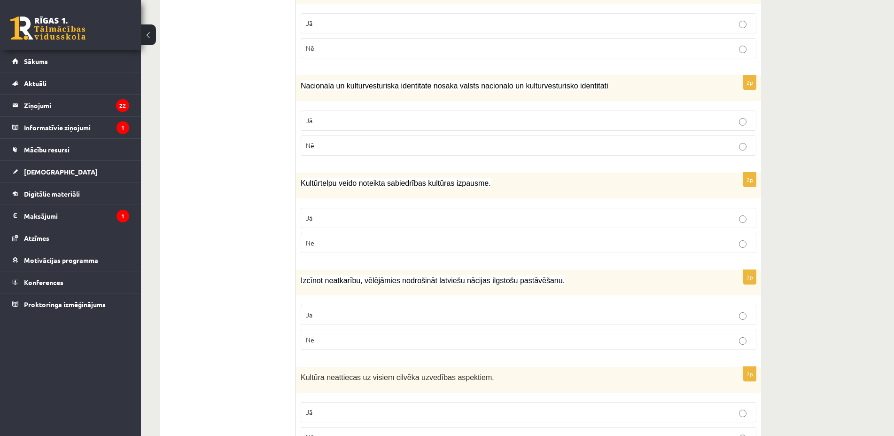
click at [392, 221] on p "Jā" at bounding box center [529, 218] width 446 height 10
click at [316, 123] on p "Jā" at bounding box center [529, 121] width 446 height 10
click at [346, 23] on p "Jā" at bounding box center [529, 23] width 446 height 10
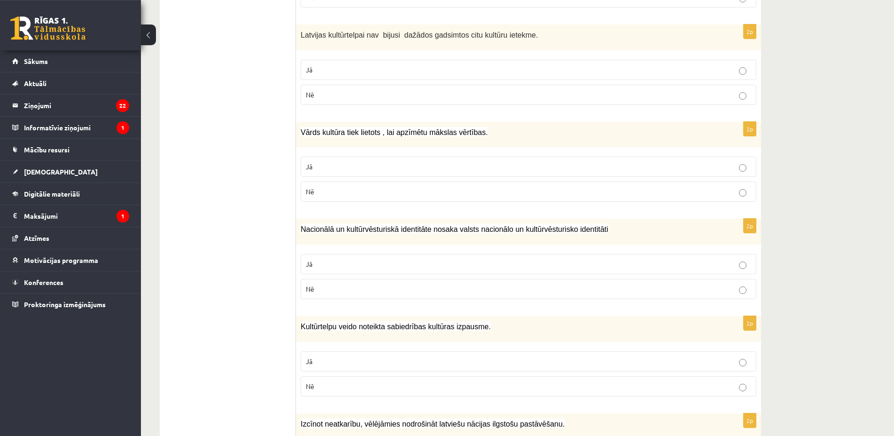
scroll to position [874, 0]
click at [363, 96] on p "Nē" at bounding box center [529, 95] width 446 height 10
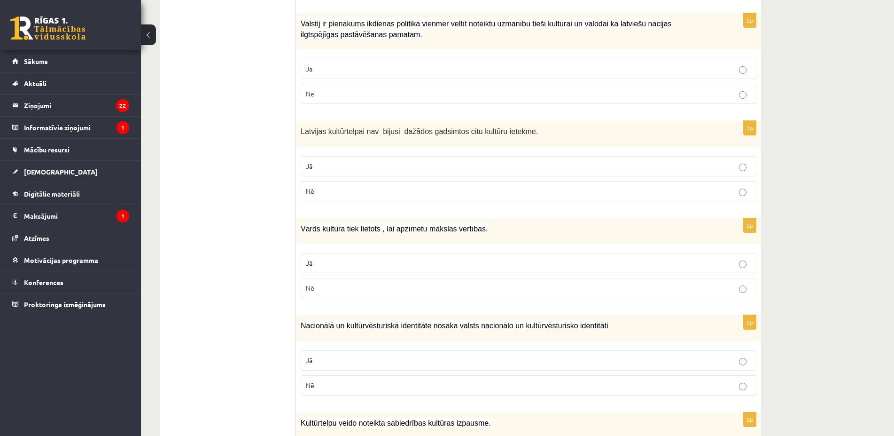
drag, startPoint x: 332, startPoint y: 55, endPoint x: 331, endPoint y: 59, distance: 4.9
click at [332, 58] on fieldset "Jā Nē" at bounding box center [529, 80] width 456 height 53
click at [330, 64] on p "Jā" at bounding box center [529, 69] width 446 height 10
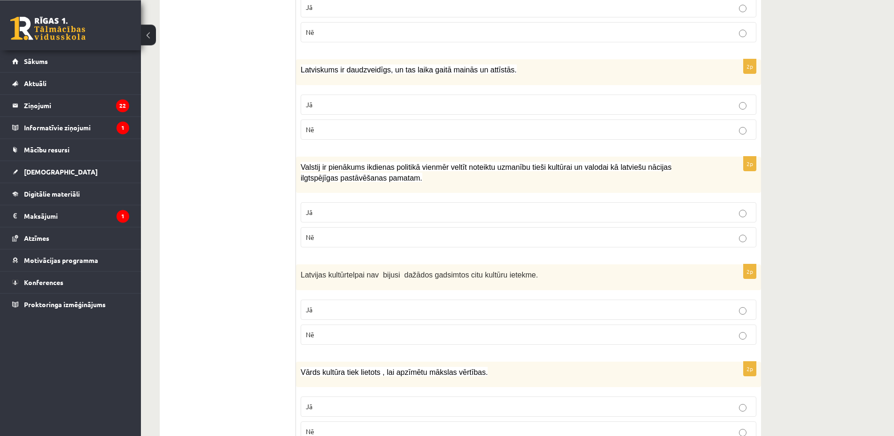
scroll to position [634, 0]
click at [332, 100] on p "Jā" at bounding box center [529, 105] width 446 height 10
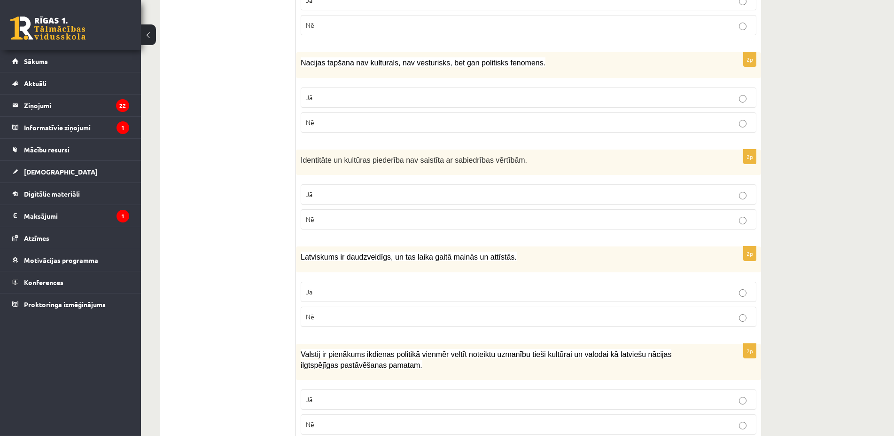
scroll to position [442, 0]
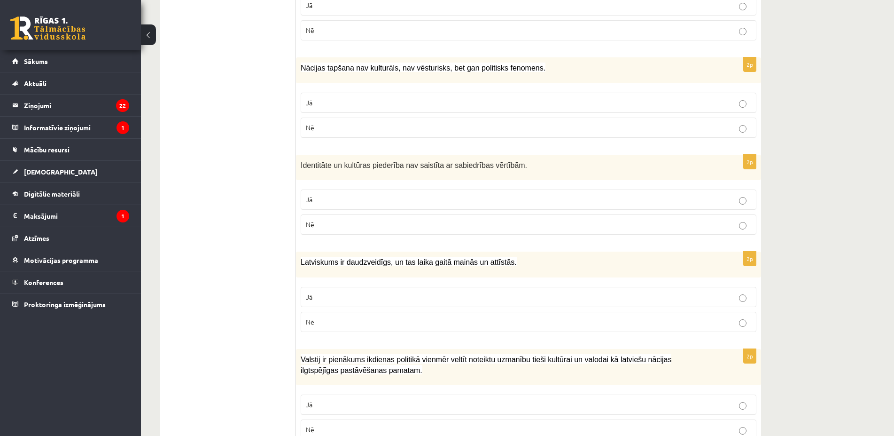
click at [363, 224] on p "Nē" at bounding box center [529, 224] width 446 height 10
click at [337, 125] on p "Nē" at bounding box center [529, 128] width 446 height 10
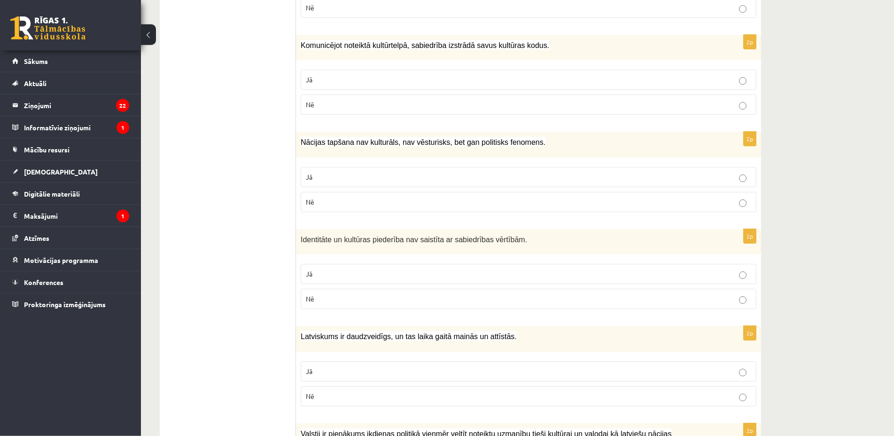
scroll to position [346, 0]
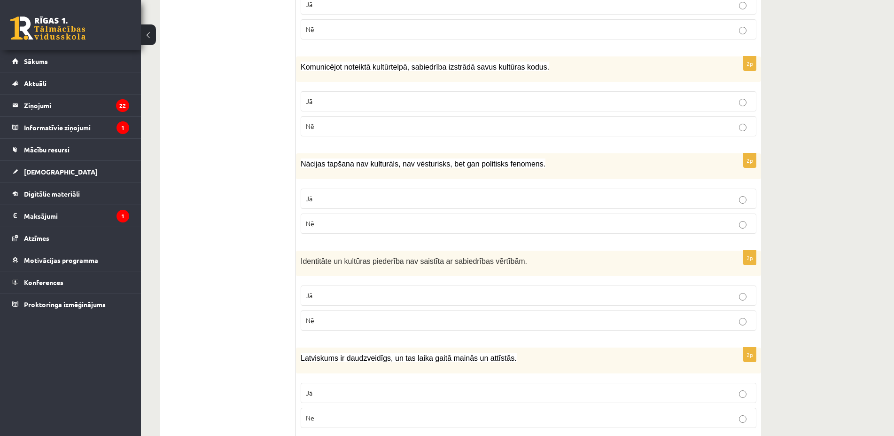
click at [326, 94] on label "Jā" at bounding box center [529, 101] width 456 height 20
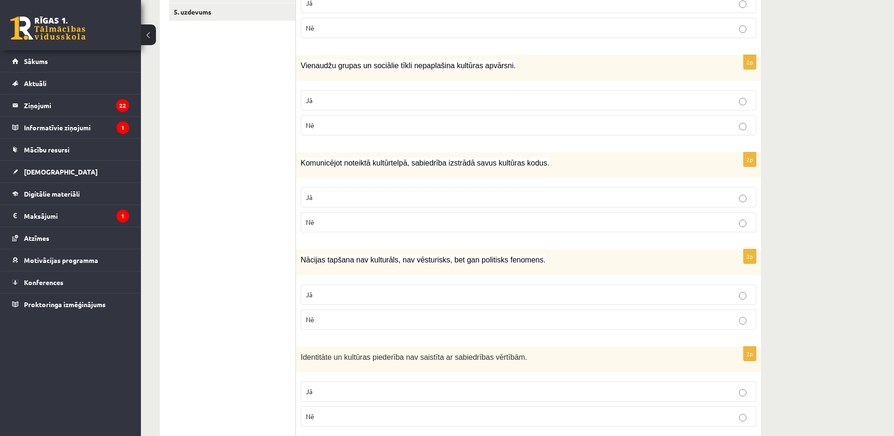
scroll to position [107, 0]
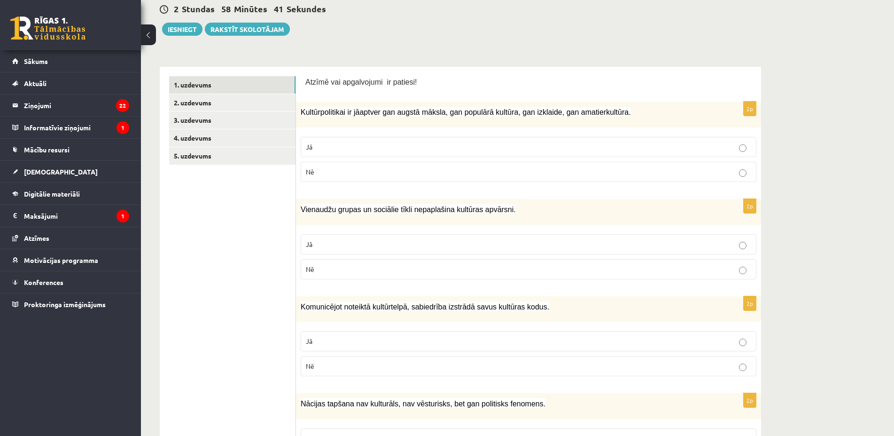
drag, startPoint x: 524, startPoint y: 269, endPoint x: 514, endPoint y: 263, distance: 11.9
click at [523, 269] on p "Nē" at bounding box center [529, 269] width 446 height 10
click at [423, 143] on p "Jā" at bounding box center [529, 147] width 446 height 10
click at [199, 106] on link "2. uzdevums" at bounding box center [232, 102] width 126 height 17
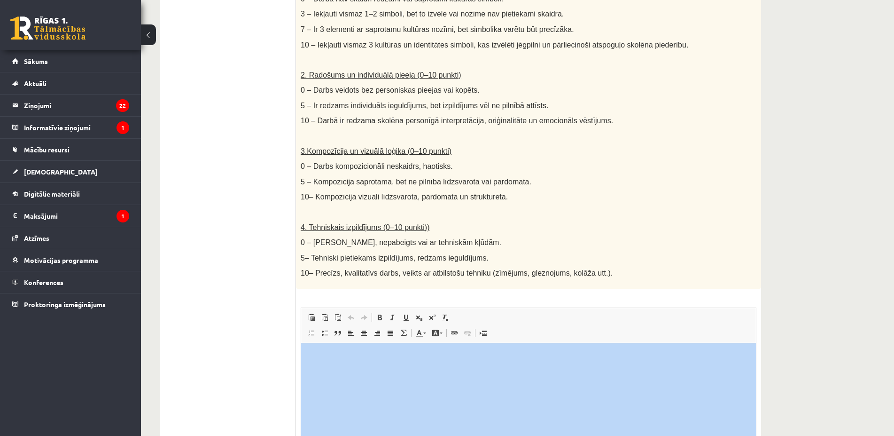
scroll to position [401, 0]
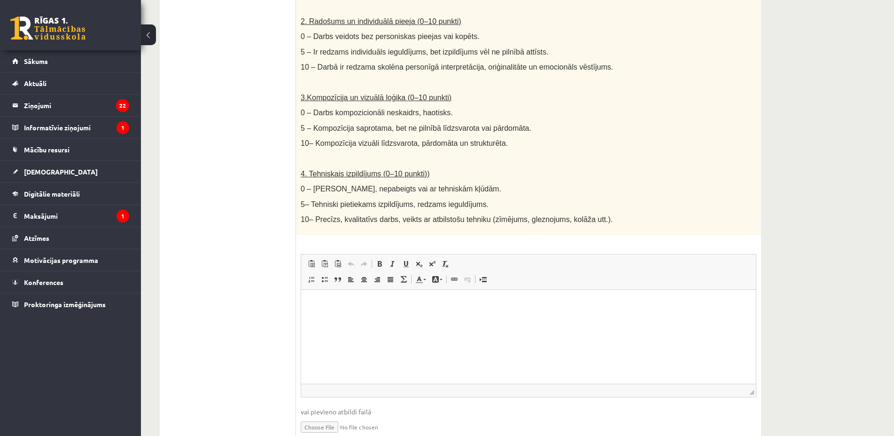
drag, startPoint x: 181, startPoint y: 1, endPoint x: 485, endPoint y: 310, distance: 433.0
click at [485, 235] on div "Radošs darbs. Izveido vizuālu mākslas darbu (zīmējumu, gleznu vai kolāžu), kas …" at bounding box center [528, 13] width 465 height 444
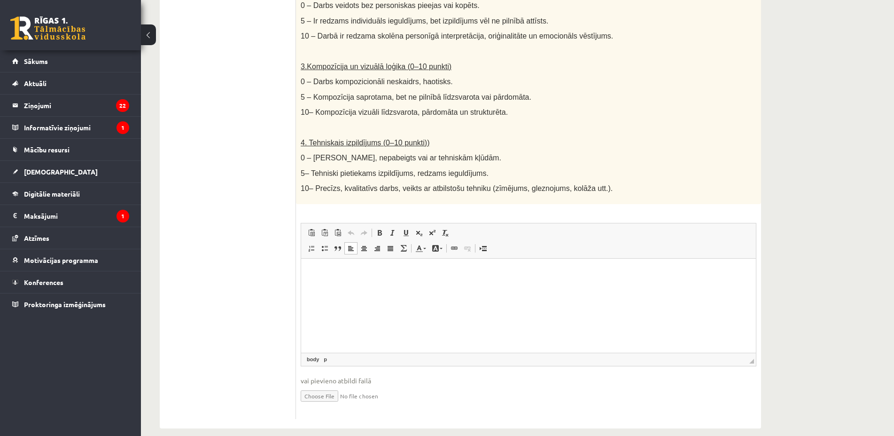
click at [586, 258] on html at bounding box center [528, 305] width 455 height 94
drag, startPoint x: 511, startPoint y: 189, endPoint x: 485, endPoint y: 185, distance: 26.6
drag, startPoint x: 594, startPoint y: 174, endPoint x: 586, endPoint y: 178, distance: 8.2
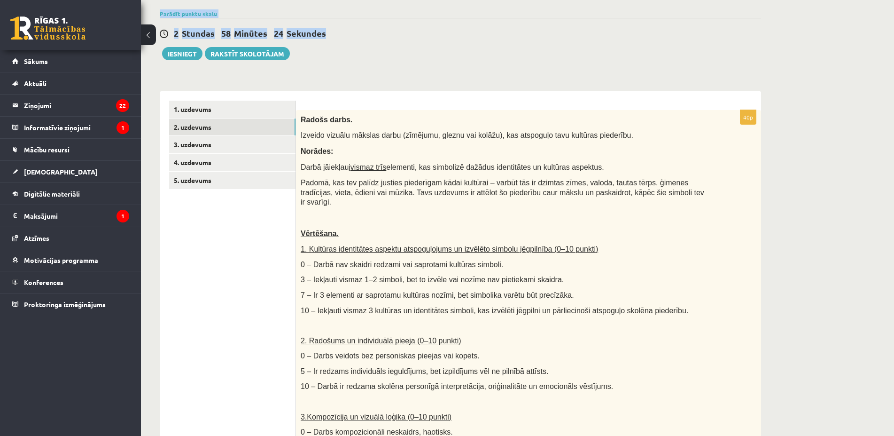
scroll to position [71, 0]
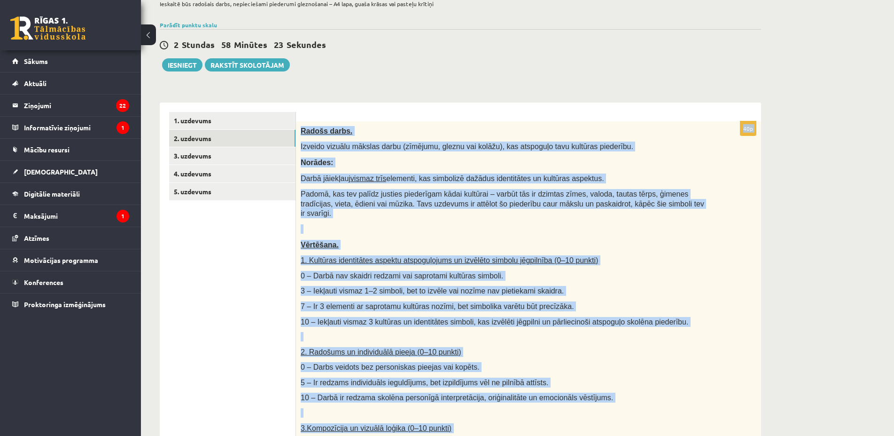
click at [209, 154] on link "3. uzdevums" at bounding box center [232, 155] width 126 height 17
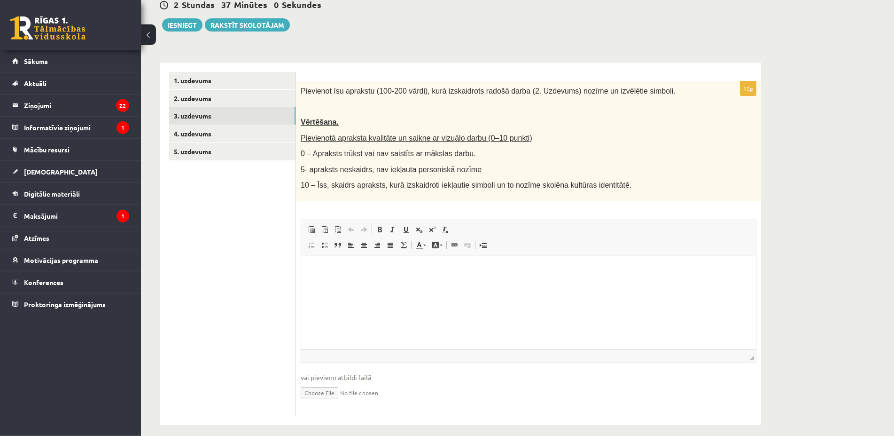
scroll to position [117, 0]
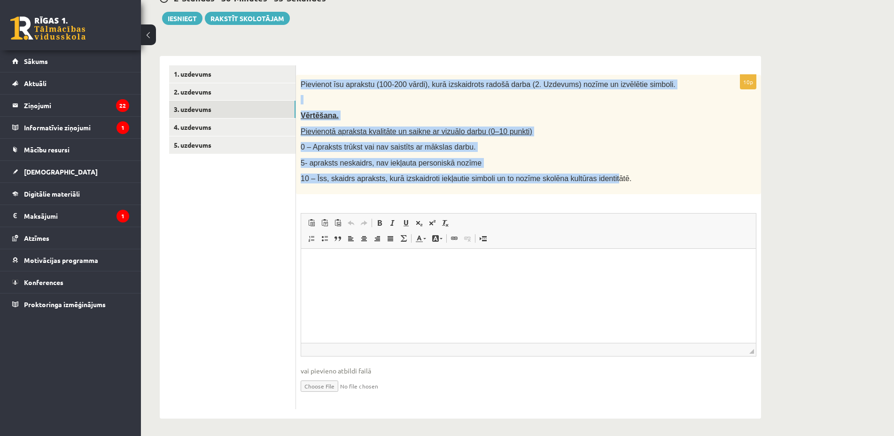
drag, startPoint x: 297, startPoint y: 80, endPoint x: 591, endPoint y: 181, distance: 311.1
click at [591, 181] on div "Pievienot īsu aprakstu (100-200 vārdi), kurā izskaidrots radošā darba (2. Uzdev…" at bounding box center [528, 134] width 465 height 119
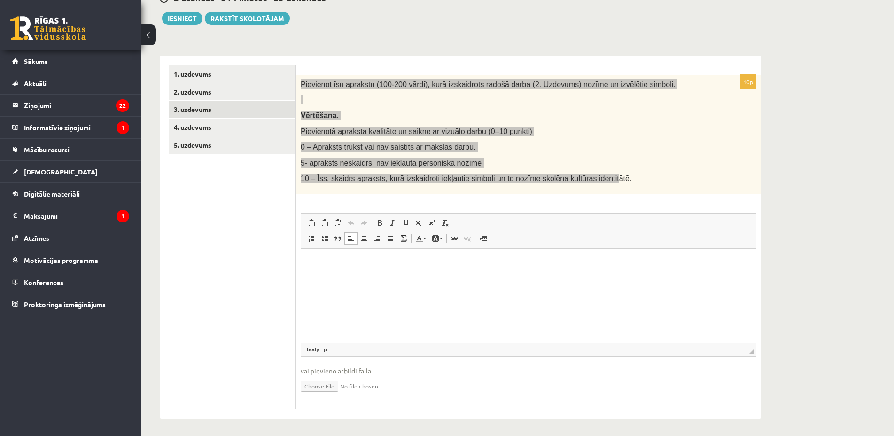
click at [371, 271] on html at bounding box center [528, 295] width 455 height 94
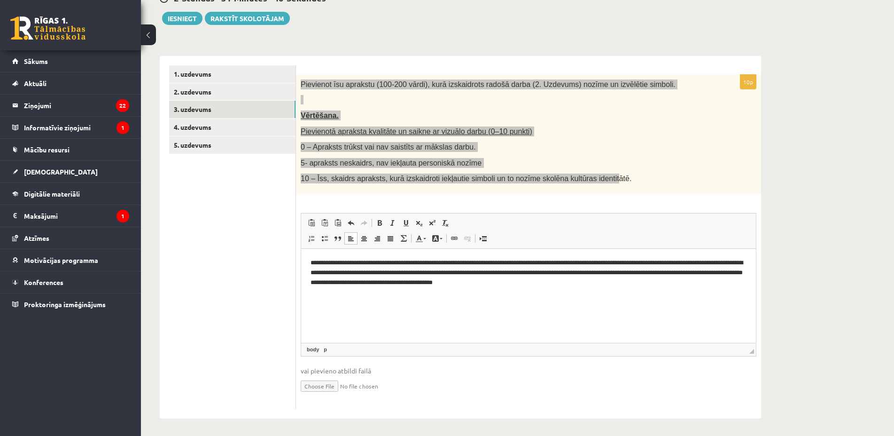
click at [555, 282] on p "**********" at bounding box center [529, 272] width 436 height 29
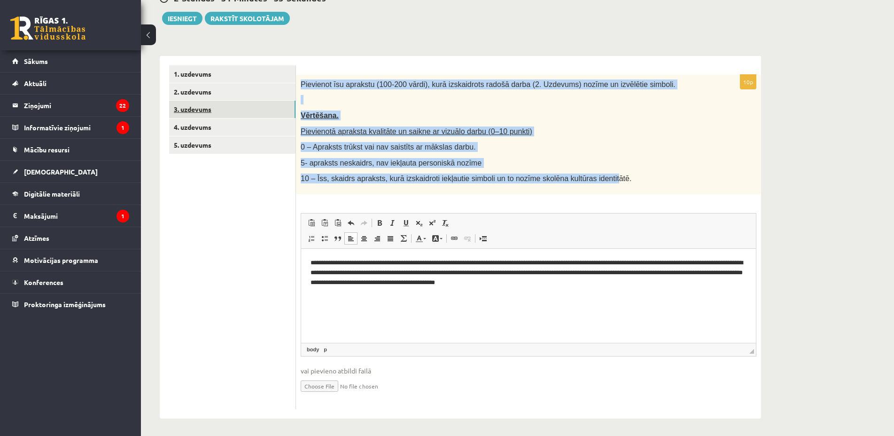
click at [231, 117] on link "3. uzdevums" at bounding box center [232, 109] width 126 height 17
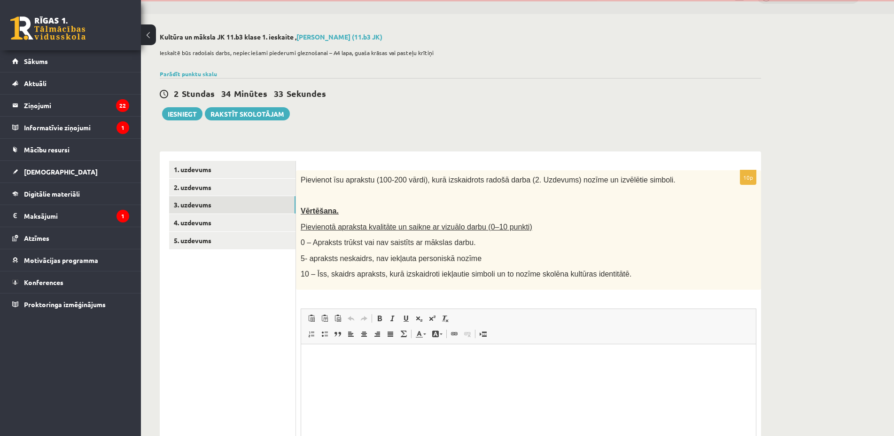
scroll to position [0, 0]
click at [232, 208] on link "3. uzdevums" at bounding box center [232, 204] width 126 height 17
click at [227, 189] on link "2. uzdevums" at bounding box center [232, 187] width 126 height 17
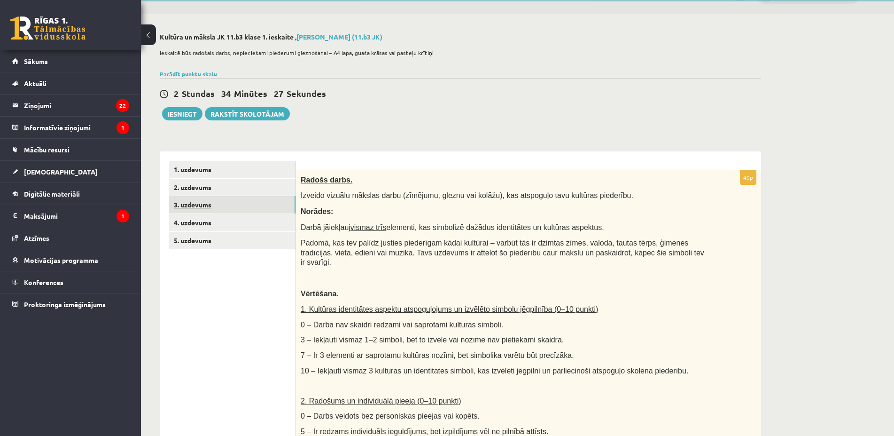
click at [221, 202] on link "3. uzdevums" at bounding box center [232, 204] width 126 height 17
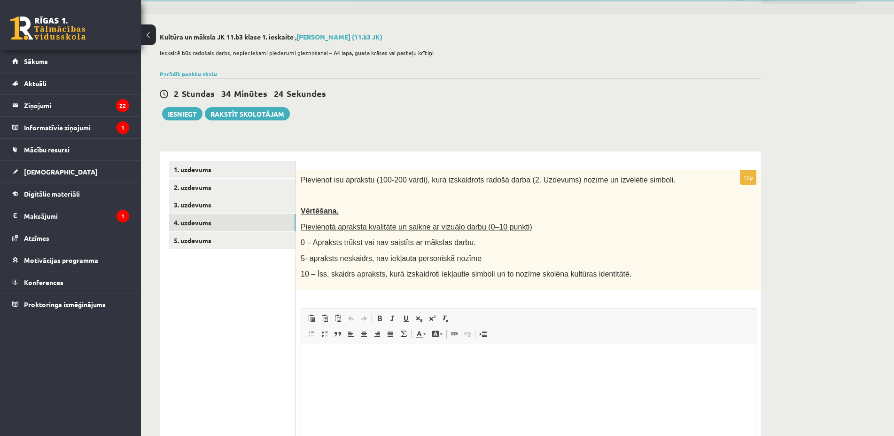
click at [230, 219] on link "4. uzdevums" at bounding box center [232, 222] width 126 height 17
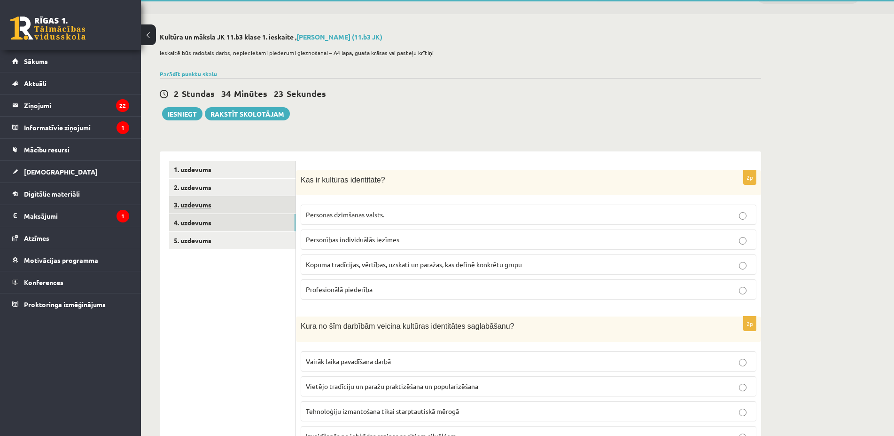
drag, startPoint x: 227, startPoint y: 207, endPoint x: 236, endPoint y: 206, distance: 9.4
click at [227, 207] on link "3. uzdevums" at bounding box center [232, 204] width 126 height 17
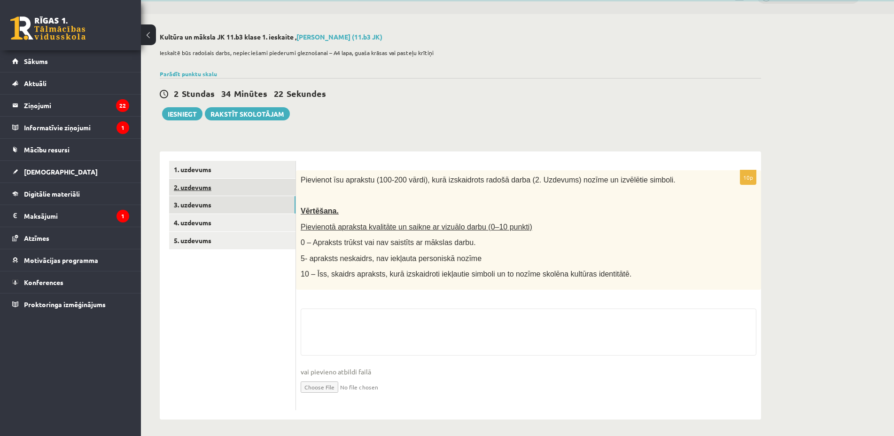
click at [250, 190] on link "2. uzdevums" at bounding box center [232, 187] width 126 height 17
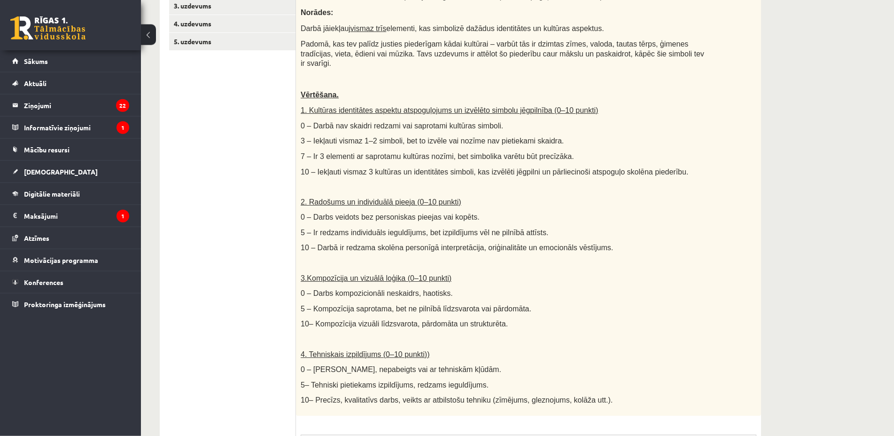
scroll to position [97, 0]
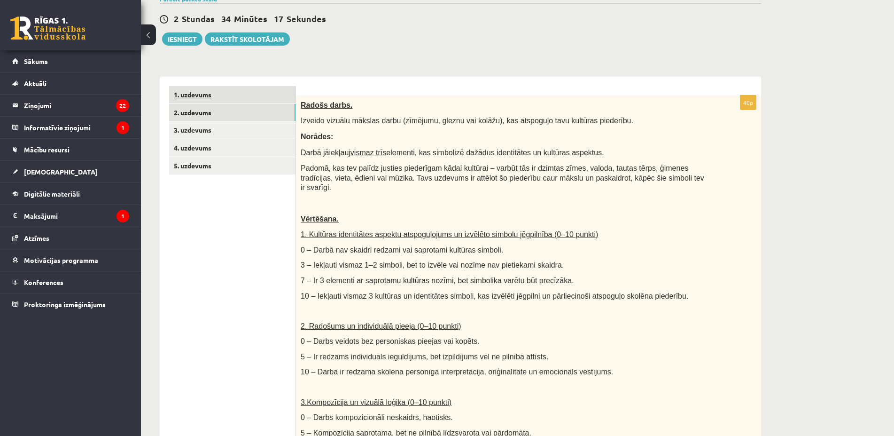
click at [234, 101] on link "1. uzdevums" at bounding box center [232, 94] width 126 height 17
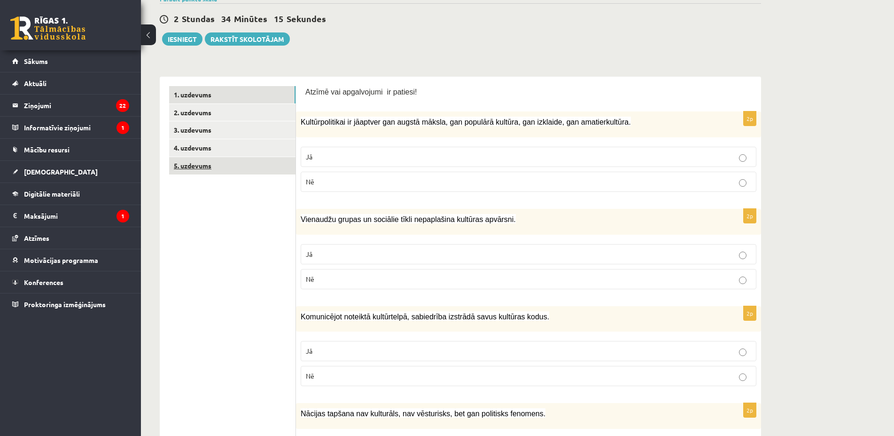
click at [243, 162] on link "5. uzdevums" at bounding box center [232, 165] width 126 height 17
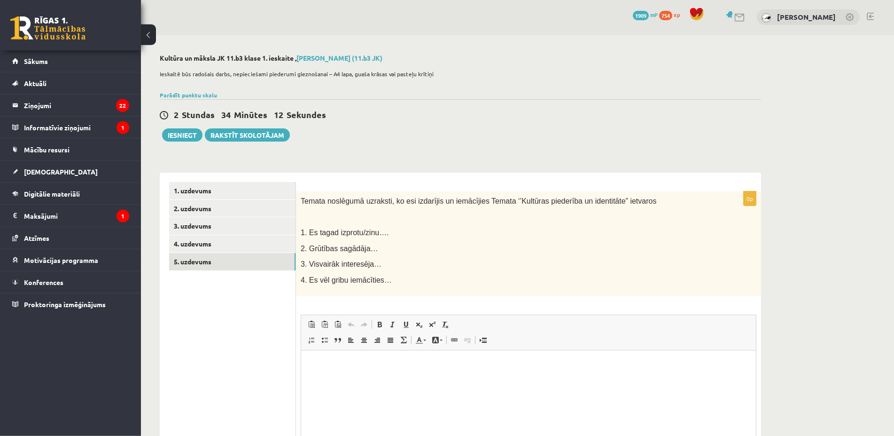
scroll to position [0, 0]
click at [196, 247] on link "4. uzdevums" at bounding box center [232, 244] width 126 height 17
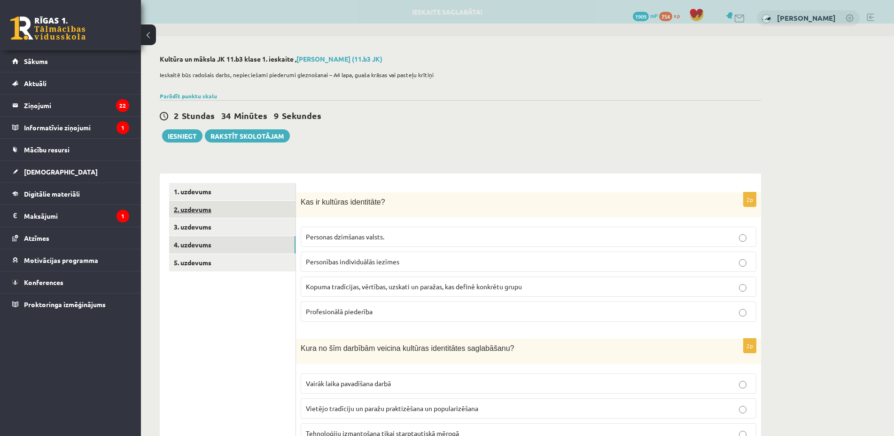
scroll to position [48, 0]
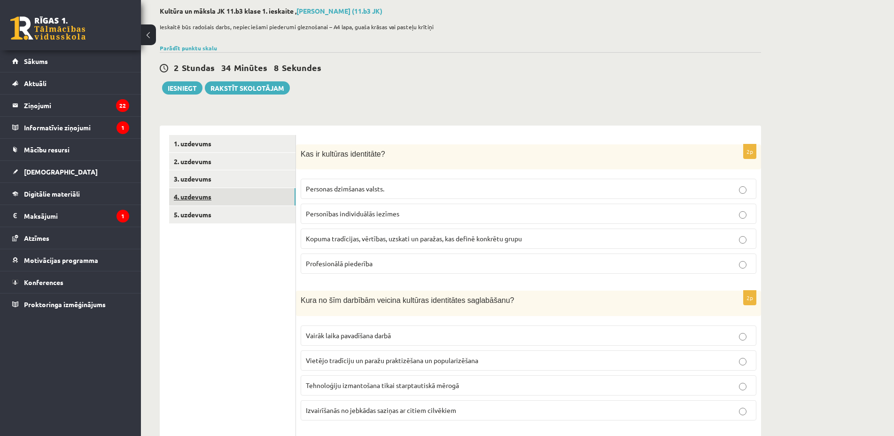
click at [237, 195] on link "4. uzdevums" at bounding box center [232, 196] width 126 height 17
click at [236, 185] on link "3. uzdevums" at bounding box center [232, 178] width 126 height 17
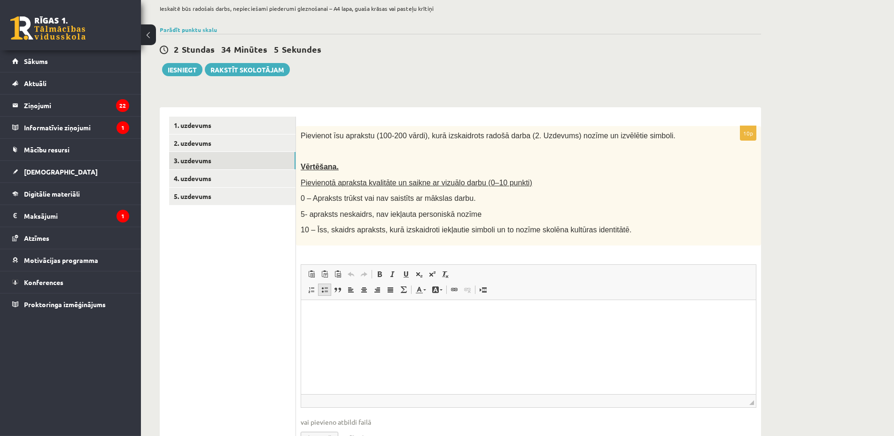
scroll to position [117, 0]
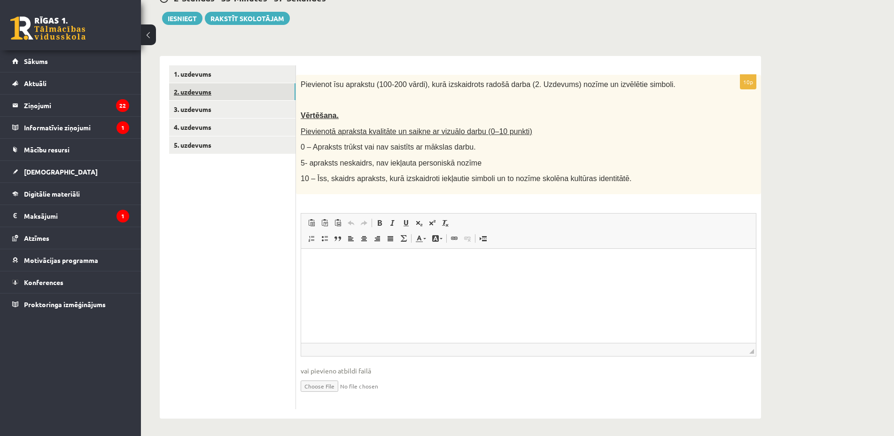
click at [205, 90] on link "2. uzdevums" at bounding box center [232, 91] width 126 height 17
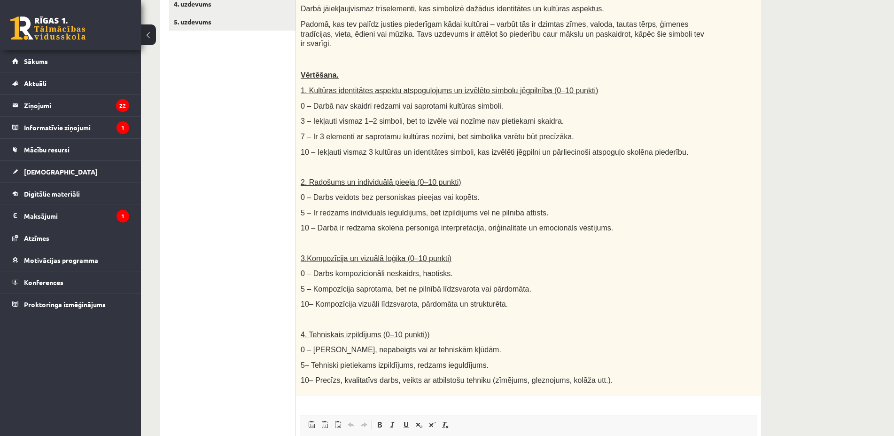
scroll to position [1, 0]
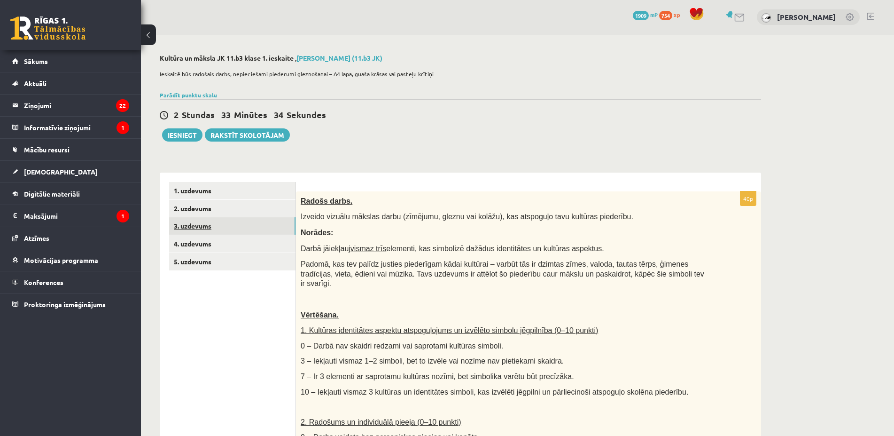
click at [201, 228] on link "3. uzdevums" at bounding box center [232, 225] width 126 height 17
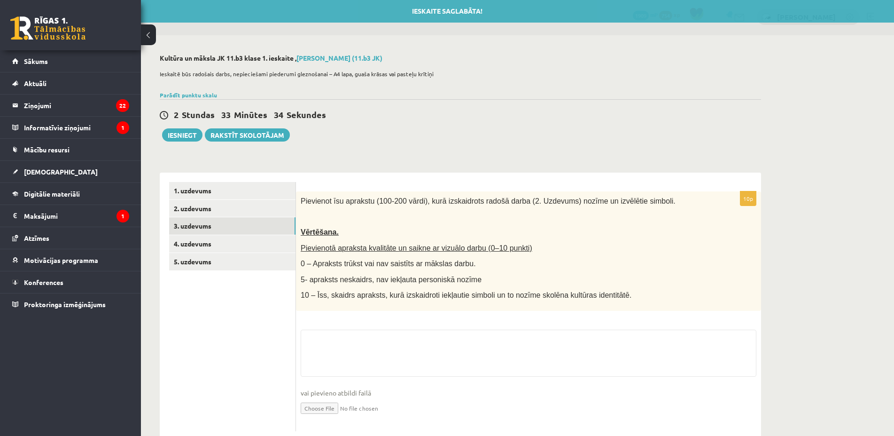
scroll to position [22, 0]
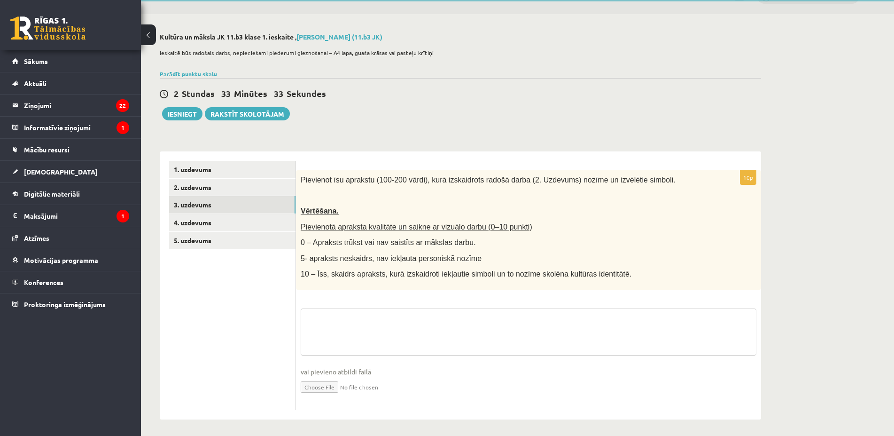
click at [355, 312] on textarea at bounding box center [529, 331] width 456 height 47
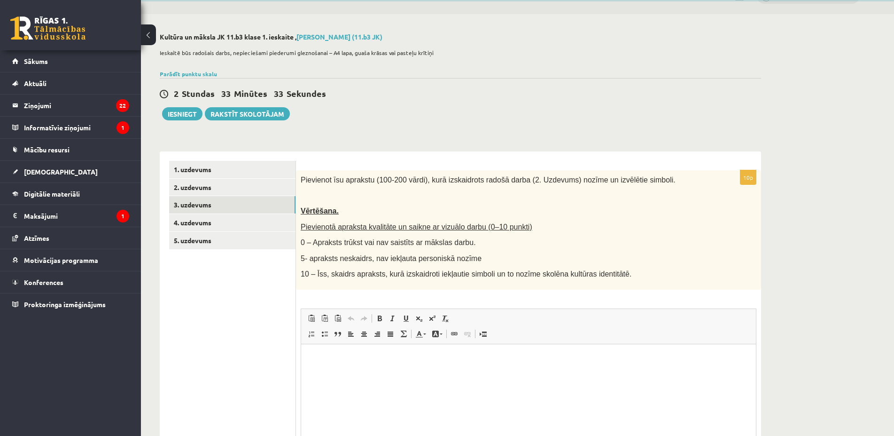
scroll to position [0, 0]
click at [350, 354] on p "Bagātinātā teksta redaktors, wiswyg-editor-user-answer-47433943509420" at bounding box center [529, 358] width 436 height 10
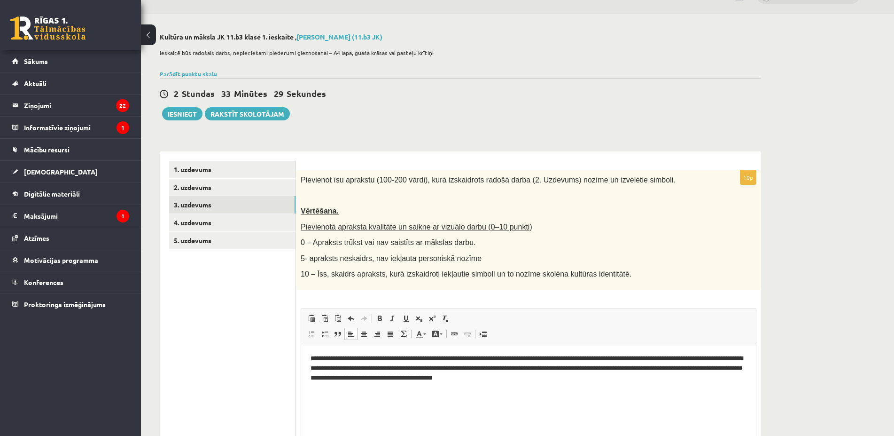
click at [553, 379] on p "**********" at bounding box center [529, 367] width 436 height 29
click at [554, 379] on p "**********" at bounding box center [529, 367] width 436 height 29
click at [552, 378] on p "**********" at bounding box center [529, 367] width 436 height 29
click at [553, 378] on p "**********" at bounding box center [529, 367] width 436 height 29
click at [555, 375] on p "**********" at bounding box center [529, 367] width 436 height 29
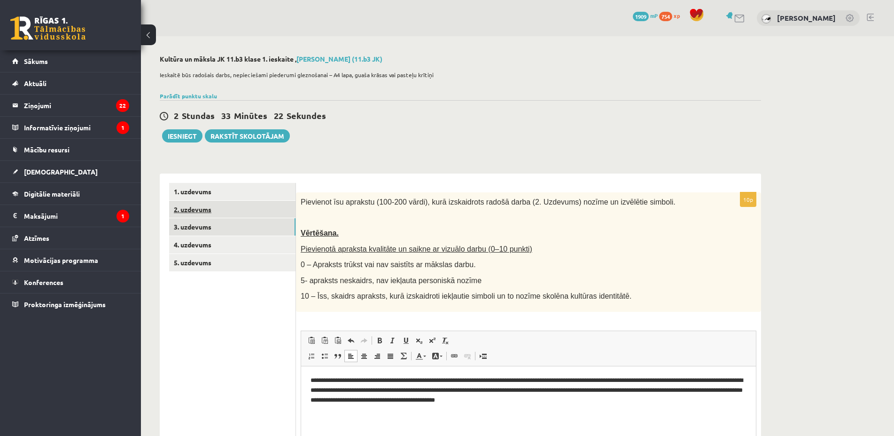
click at [253, 205] on link "2. uzdevums" at bounding box center [232, 209] width 126 height 17
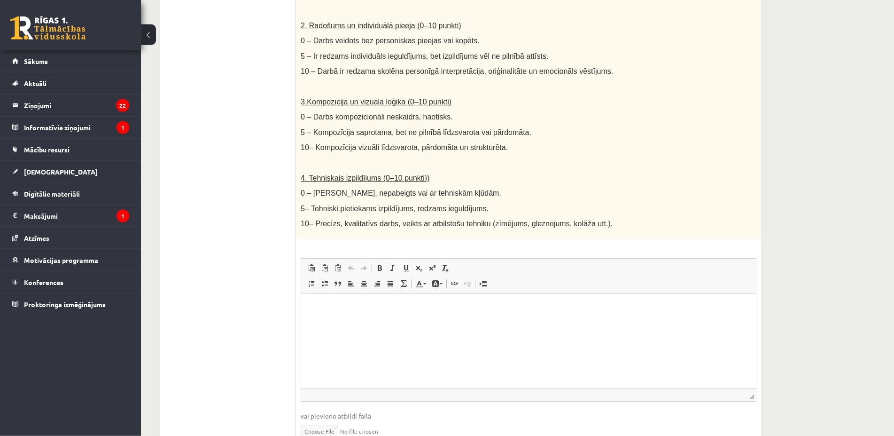
scroll to position [432, 0]
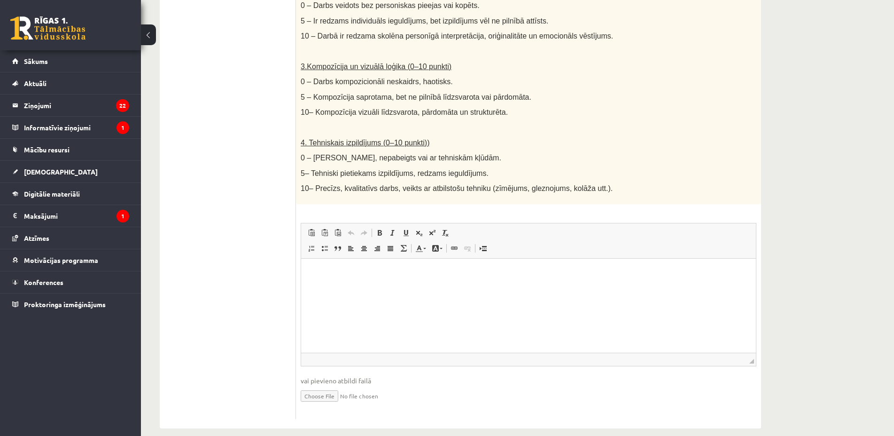
click at [319, 391] on input "file" at bounding box center [529, 394] width 456 height 19
type input "**********"
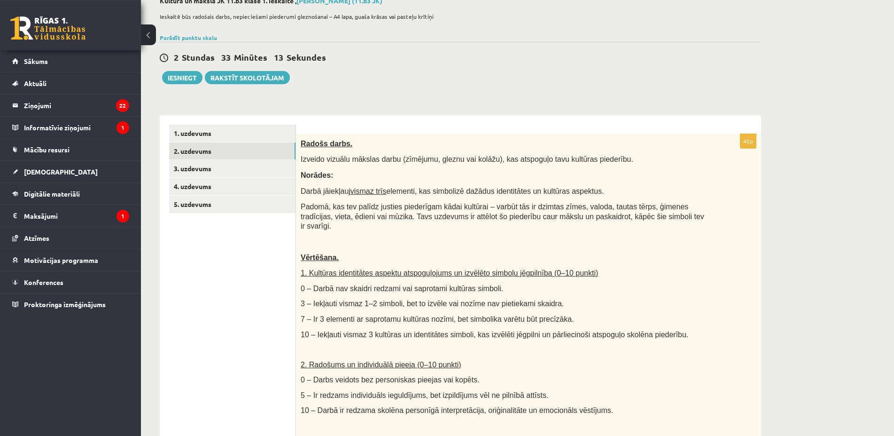
scroll to position [49, 0]
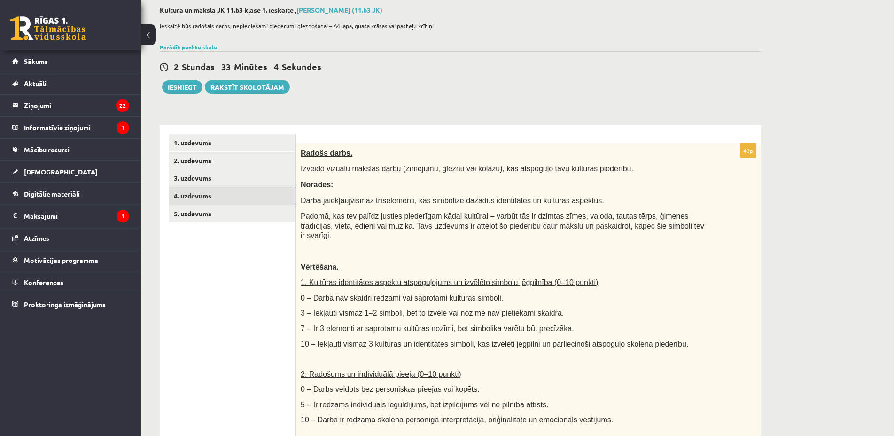
click at [204, 202] on link "4. uzdevums" at bounding box center [232, 195] width 126 height 17
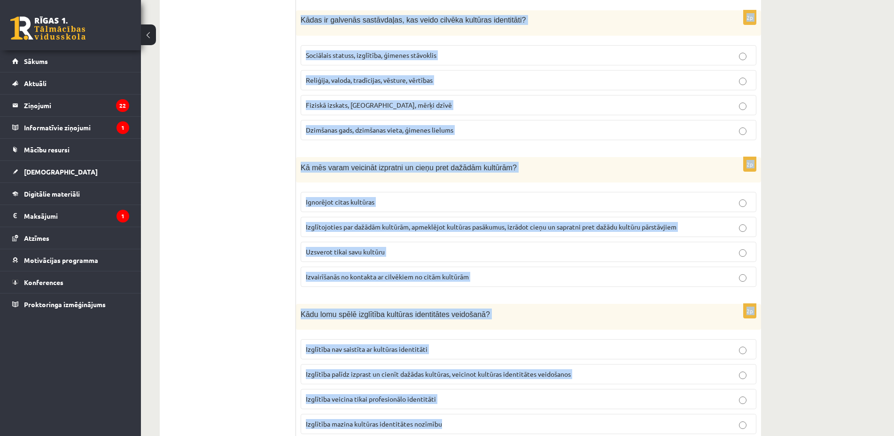
scroll to position [1241, 0]
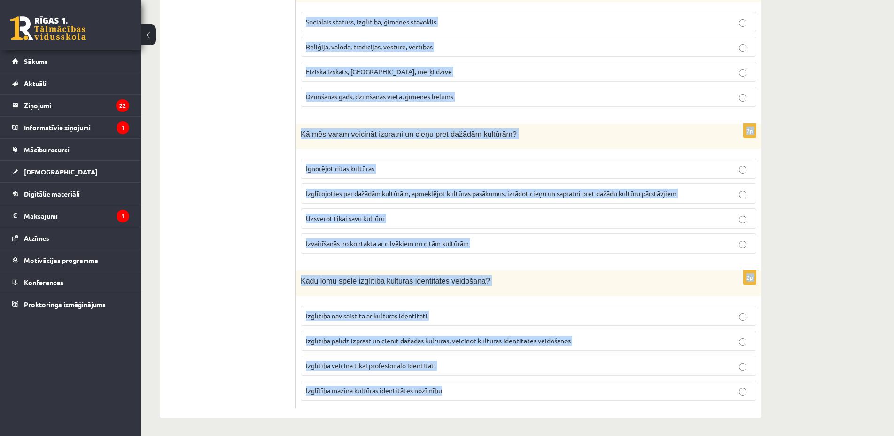
copy form "Kas ir kultūras identitāte? Personas dzimšanas valsts. Personības individuālās …"
click at [324, 344] on span "Izglītība palīdz izprast un cienīt dažādas kultūras, veicinot kultūras identitā…" at bounding box center [438, 340] width 265 height 8
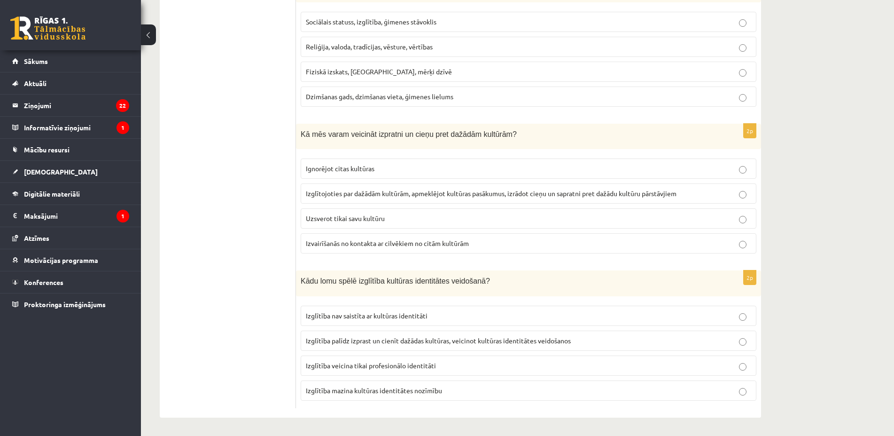
click at [323, 341] on span "Izglītība palīdz izprast un cienīt dažādas kultūras, veicinot kultūras identitā…" at bounding box center [438, 340] width 265 height 8
click at [351, 190] on span "Izglītojoties par dažādām kultūrām, apmeklējot kultūras pasākumus, izrādot cieņ…" at bounding box center [491, 193] width 371 height 8
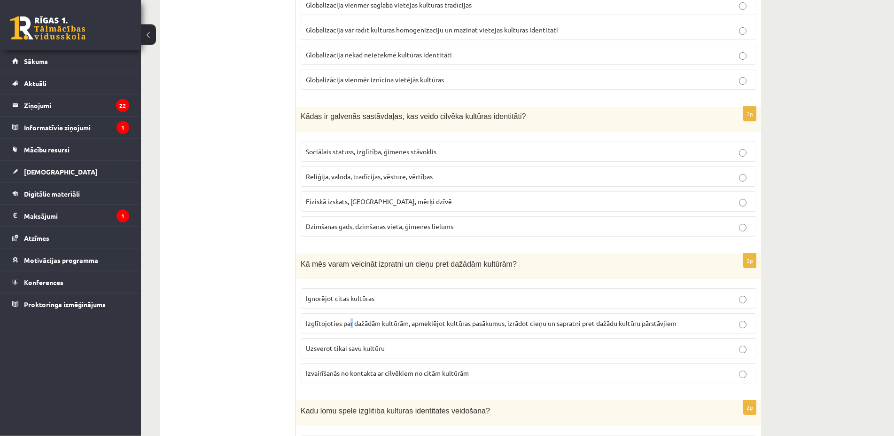
scroll to position [1049, 0]
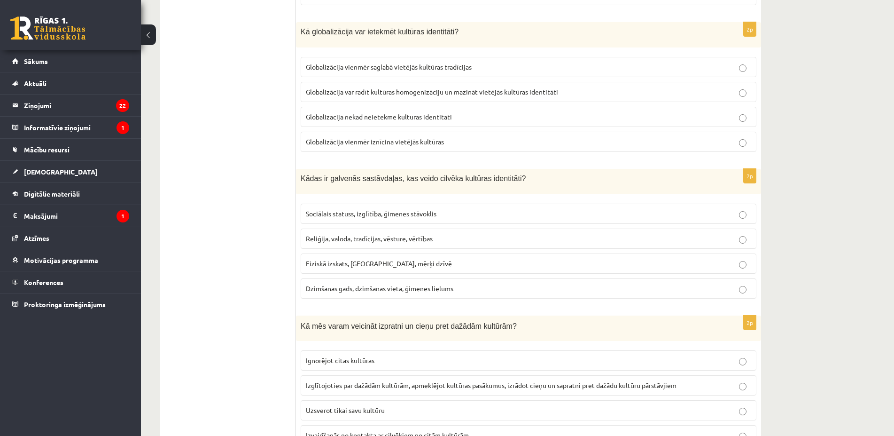
click at [351, 235] on span "Reliģija, valoda, tradīcijas, vēsture, vērtības" at bounding box center [369, 238] width 127 height 8
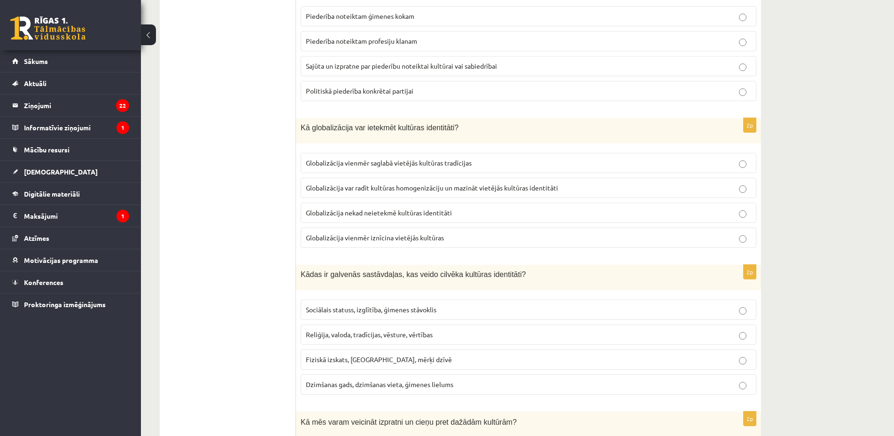
scroll to position [905, 0]
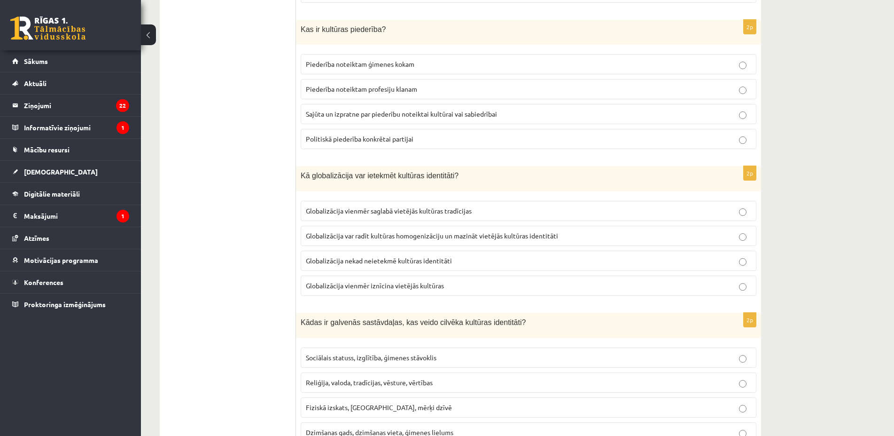
click at [347, 240] on p "Globalizācija var radīt kultūras homogenizāciju un mazināt vietējās kultūras id…" at bounding box center [529, 236] width 446 height 10
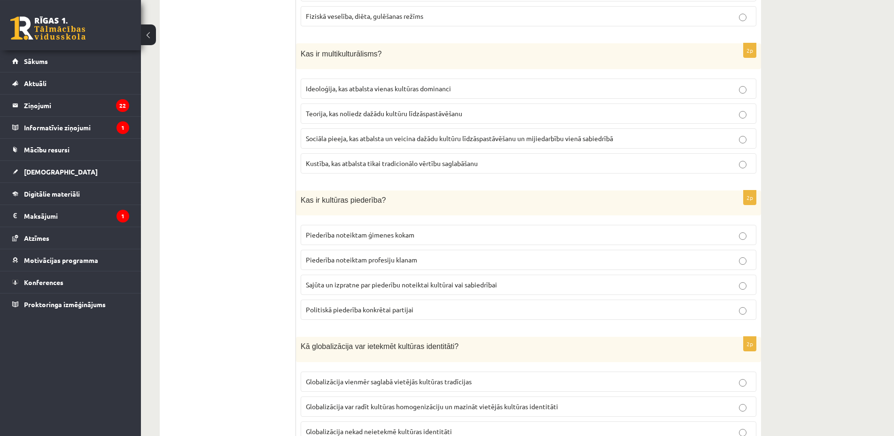
scroll to position [713, 0]
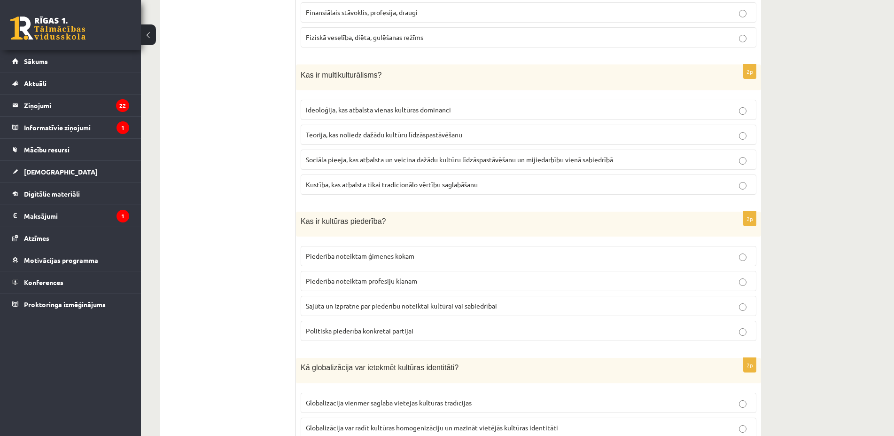
click at [383, 305] on span "Sajūta un izpratne par piederību noteiktai kultūrai vai sabiedrībai" at bounding box center [401, 305] width 191 height 8
click at [352, 162] on span "Sociāla pieeja, kas atbalsta un veicina dažādu kultūru līdzāspastāvēšanu un mij…" at bounding box center [459, 159] width 307 height 8
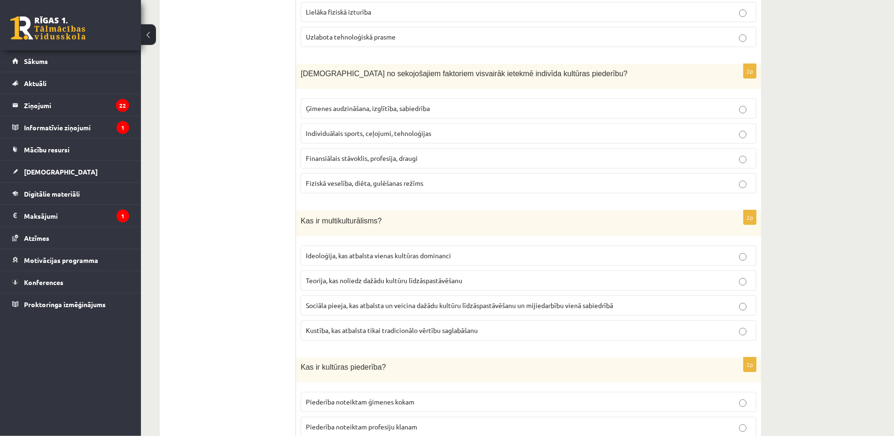
scroll to position [522, 0]
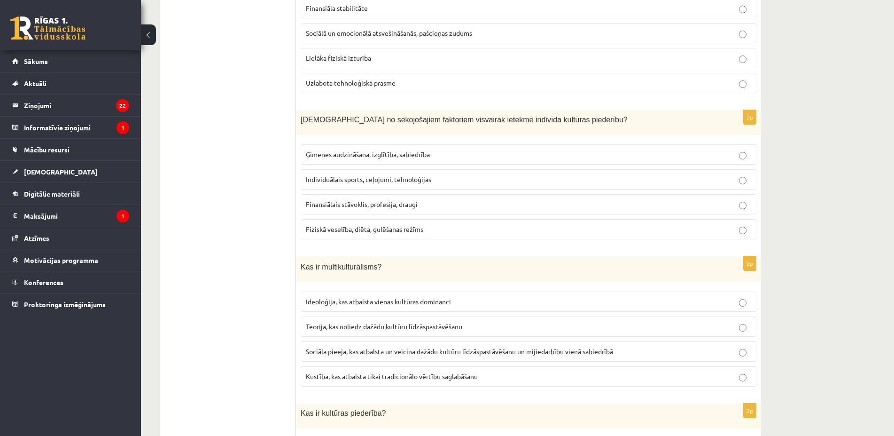
click at [305, 153] on label "Ģimenes audzināšana, izglītība, sabiedrība" at bounding box center [529, 154] width 456 height 20
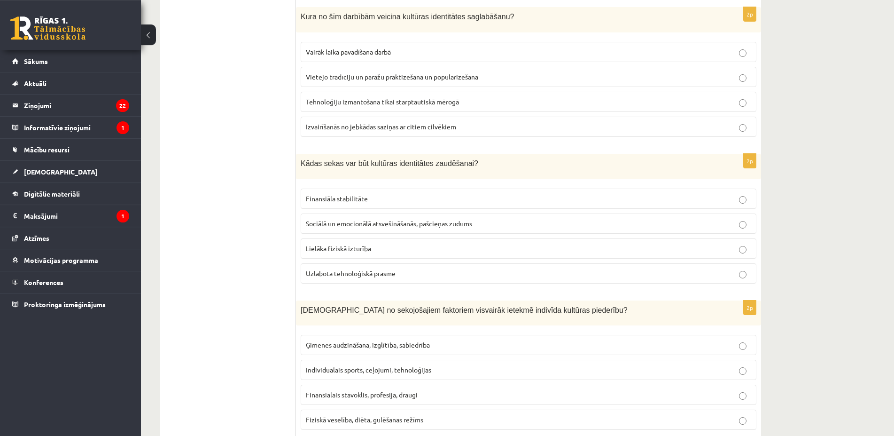
scroll to position [330, 0]
click at [335, 79] on span "Vietējo tradīciju un paražu praktizēšana un popularizēšana" at bounding box center [392, 78] width 172 height 8
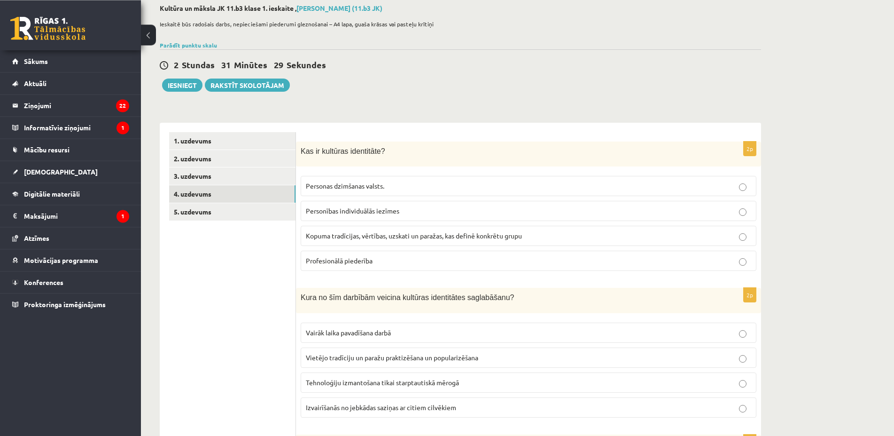
scroll to position [42, 0]
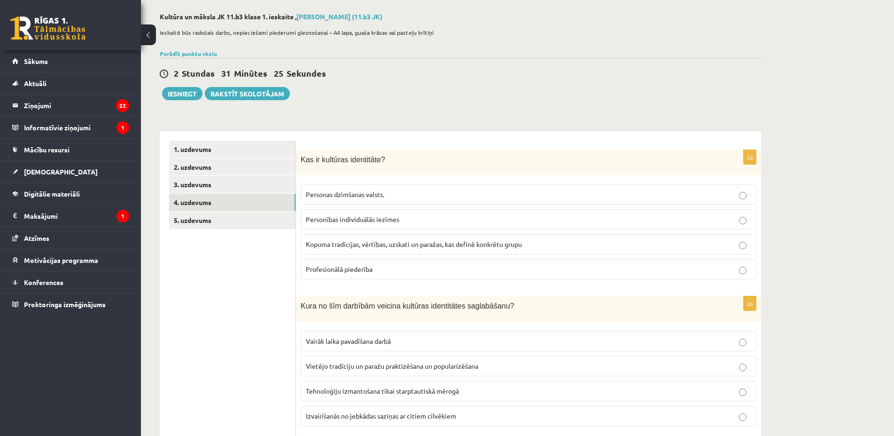
click at [407, 238] on label "Kopuma tradīcijas, vērtības, uzskati un paražas, kas definē konkrētu grupu" at bounding box center [529, 244] width 456 height 20
click at [225, 218] on link "5. uzdevums" at bounding box center [232, 219] width 126 height 17
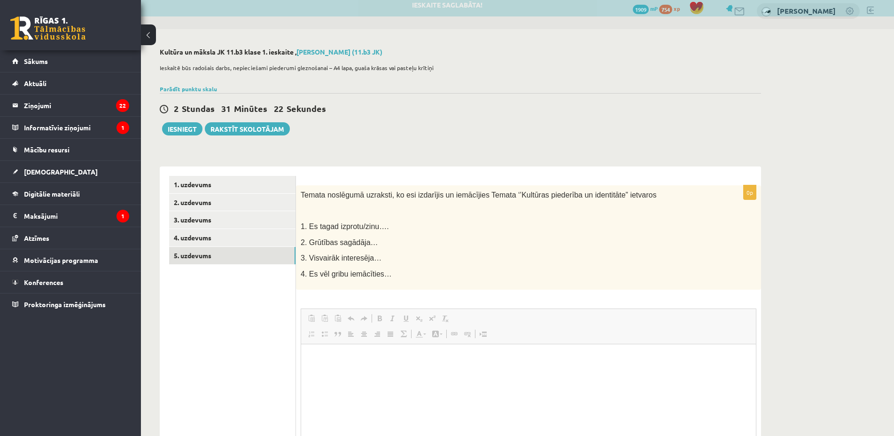
scroll to position [0, 0]
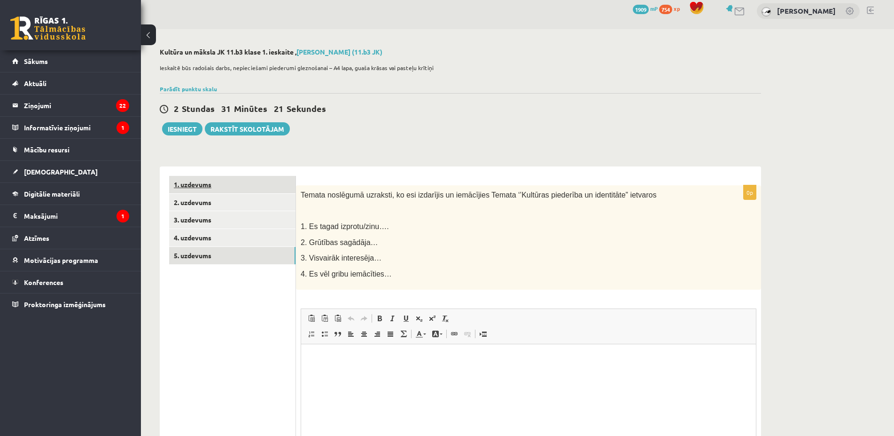
click at [193, 177] on link "1. uzdevums" at bounding box center [232, 184] width 126 height 17
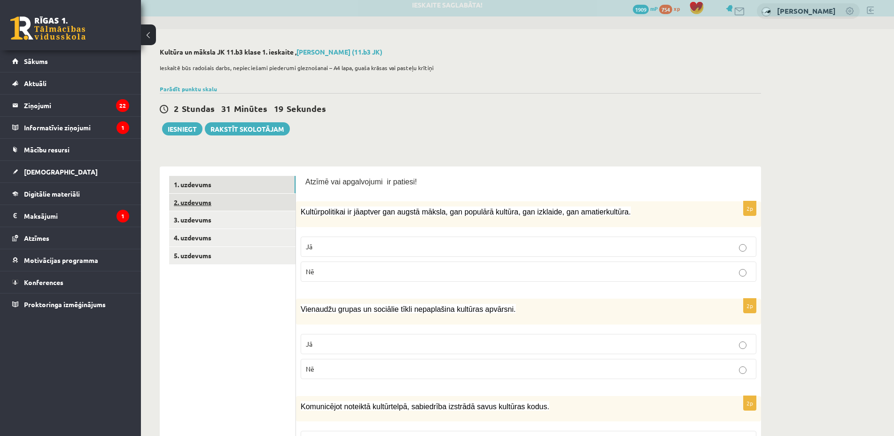
click at [230, 199] on link "2. uzdevums" at bounding box center [232, 202] width 126 height 17
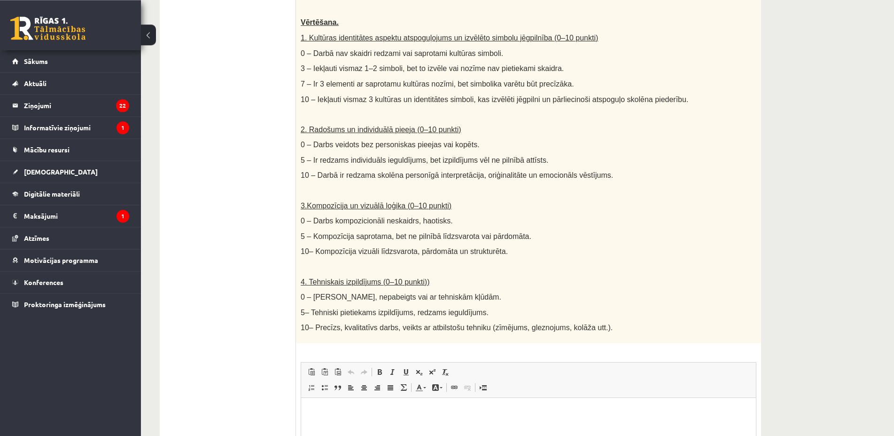
scroll to position [107, 0]
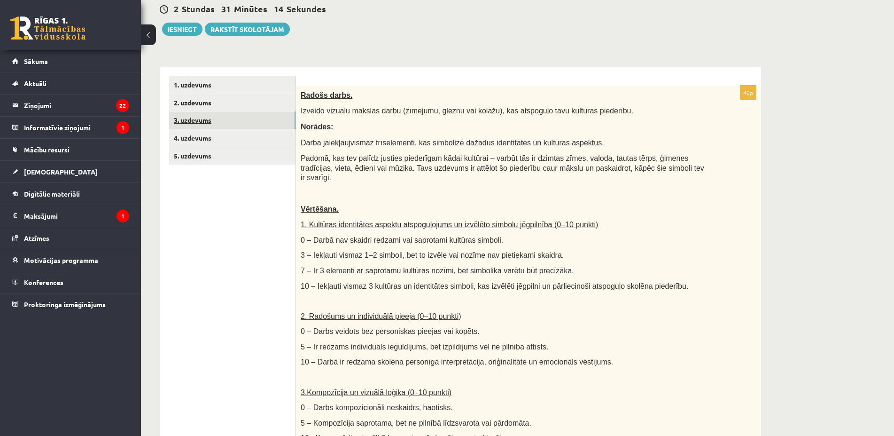
click at [233, 121] on link "3. uzdevums" at bounding box center [232, 119] width 126 height 17
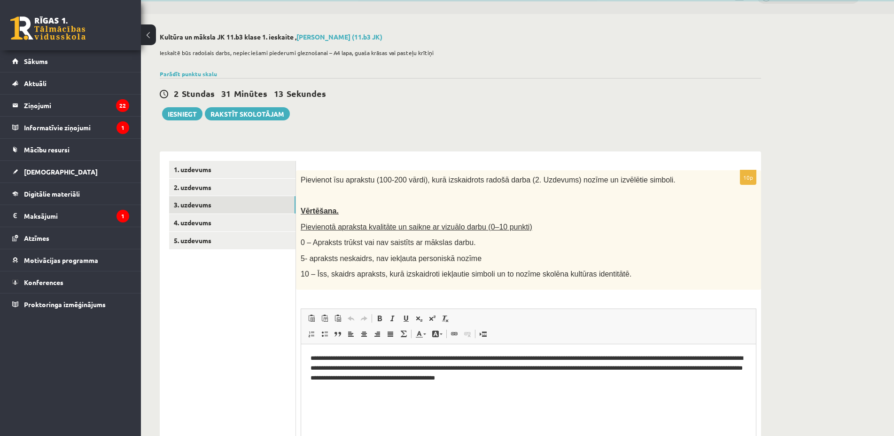
scroll to position [0, 0]
click at [409, 377] on p "**********" at bounding box center [529, 367] width 436 height 29
click at [411, 378] on p "**********" at bounding box center [529, 367] width 436 height 29
click at [352, 379] on p "**********" at bounding box center [529, 367] width 436 height 29
click at [353, 379] on p "**********" at bounding box center [529, 367] width 436 height 29
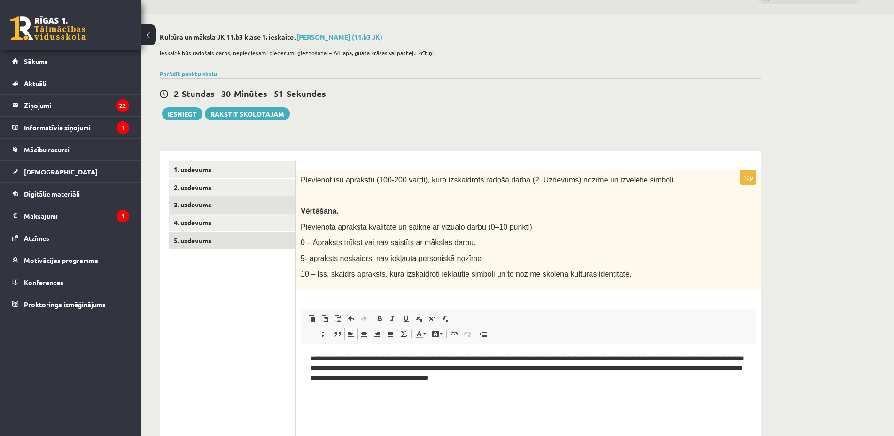
click at [235, 240] on link "5. uzdevums" at bounding box center [232, 240] width 126 height 17
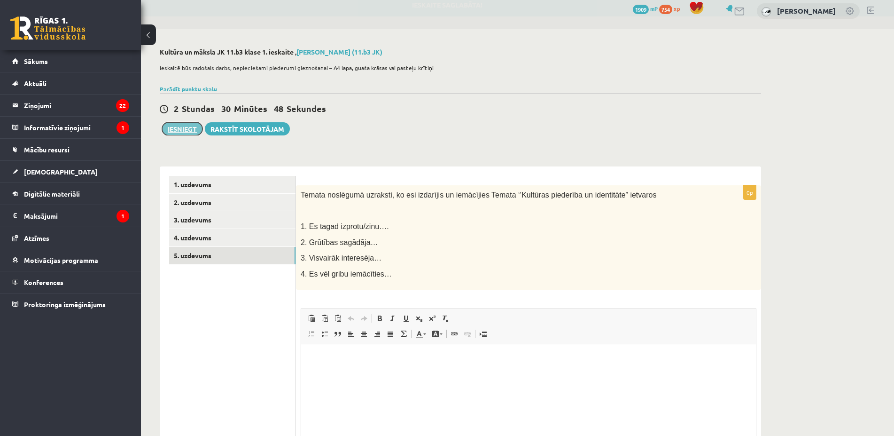
click at [184, 130] on button "Iesniegt" at bounding box center [182, 128] width 40 height 13
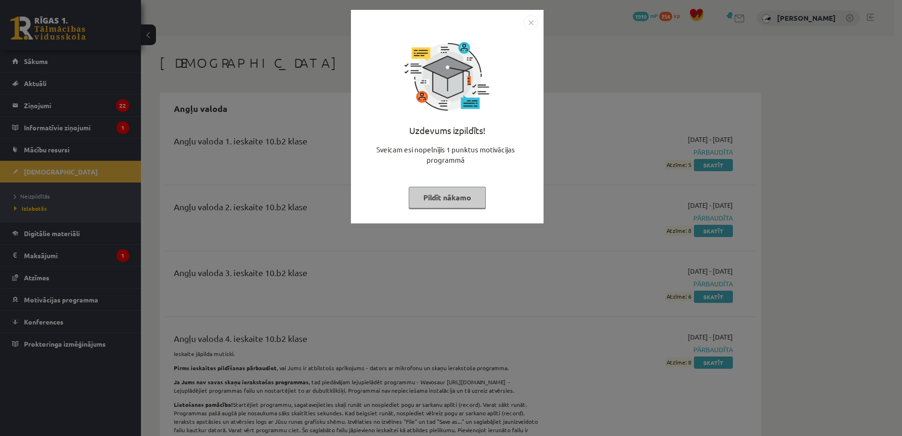
click at [462, 204] on button "Pildīt nākamo" at bounding box center [447, 198] width 77 height 22
